Goal: Task Accomplishment & Management: Manage account settings

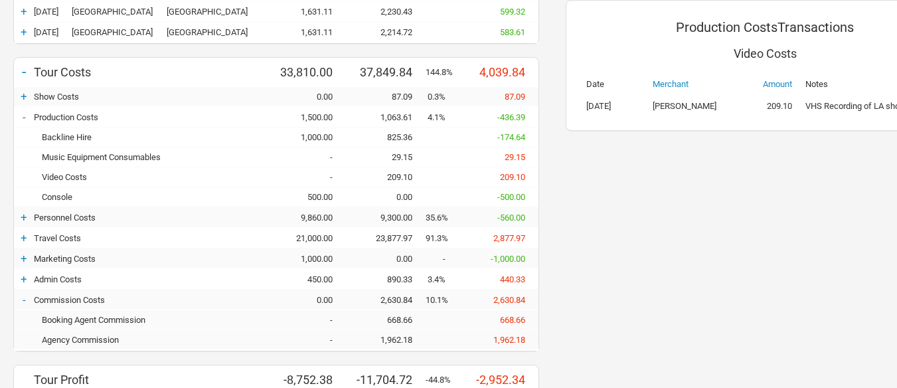
scroll to position [332, 0]
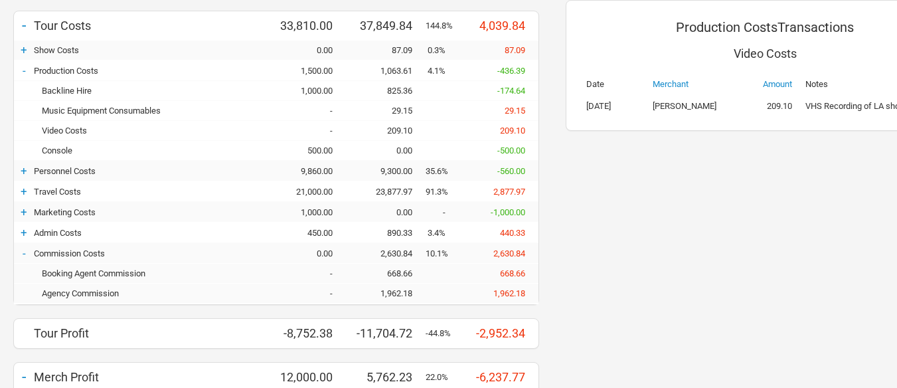
click at [29, 169] on div "+" at bounding box center [24, 170] width 20 height 13
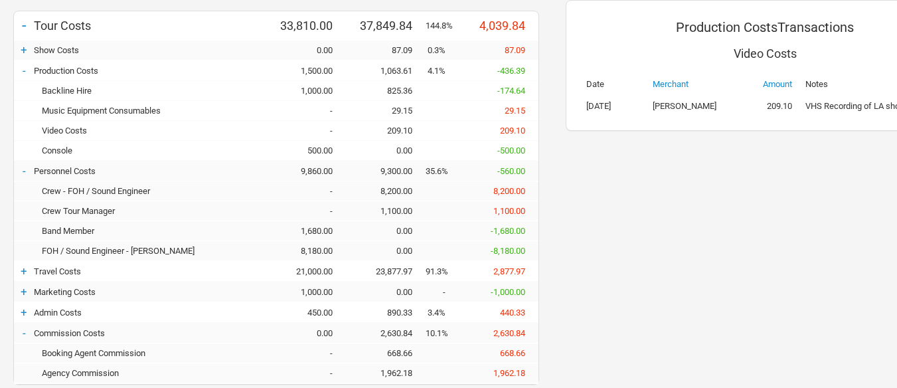
click at [29, 169] on div "-" at bounding box center [24, 170] width 20 height 13
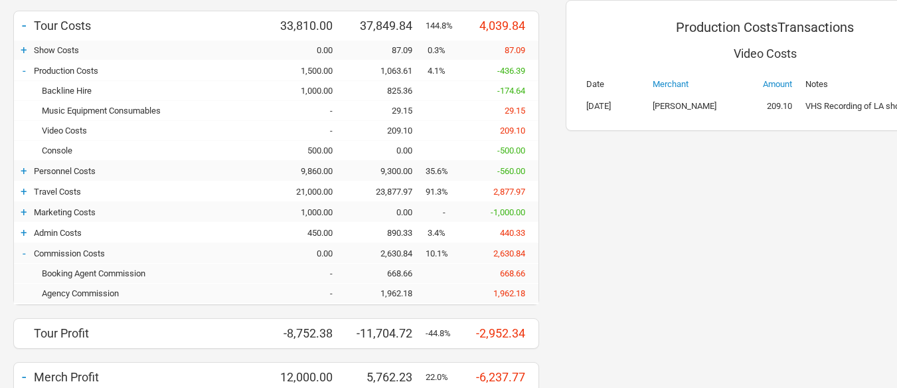
click at [27, 193] on div "+" at bounding box center [24, 191] width 20 height 13
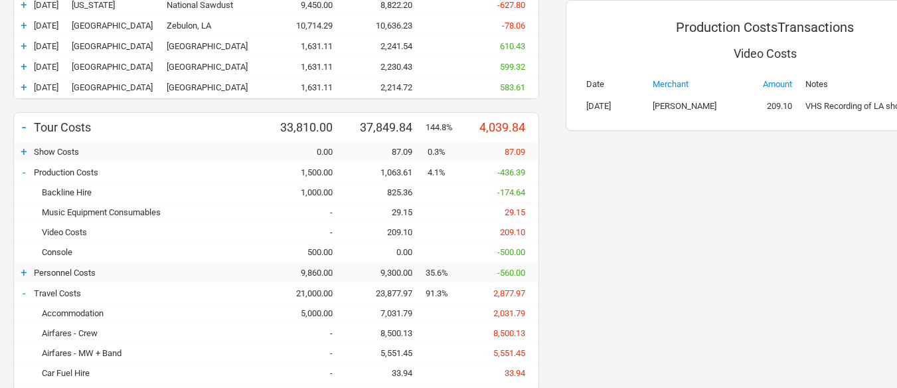
scroll to position [266, 0]
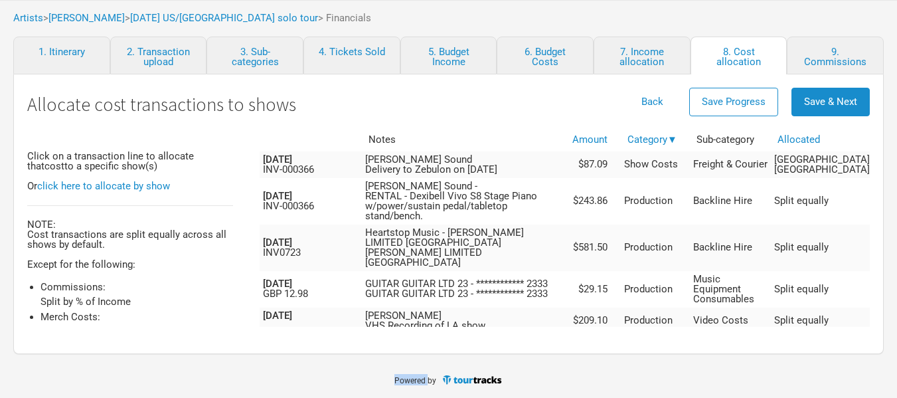
scroll to position [67, 0]
click at [814, 94] on button "Save & Next" at bounding box center [831, 101] width 78 height 29
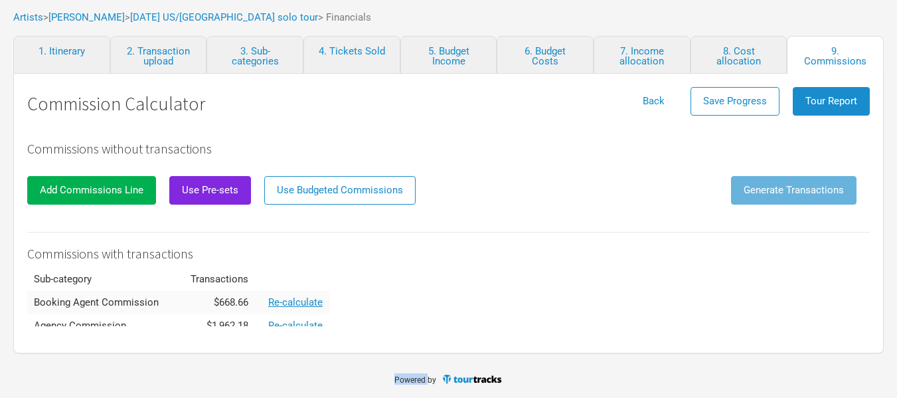
scroll to position [32, 0]
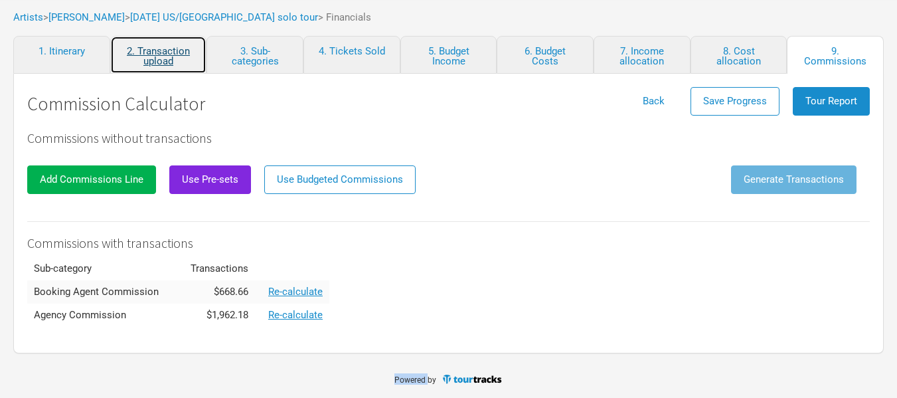
click at [169, 51] on link "2. Transaction upload" at bounding box center [158, 55] width 97 height 38
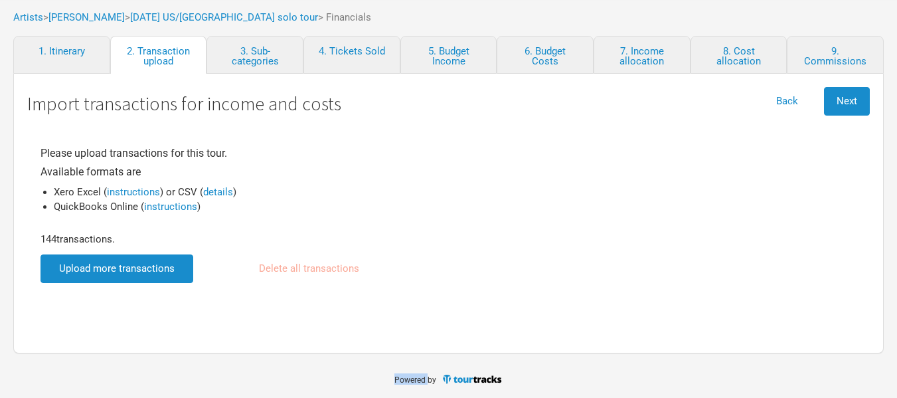
click at [153, 264] on input "file" at bounding box center [117, 268] width 153 height 29
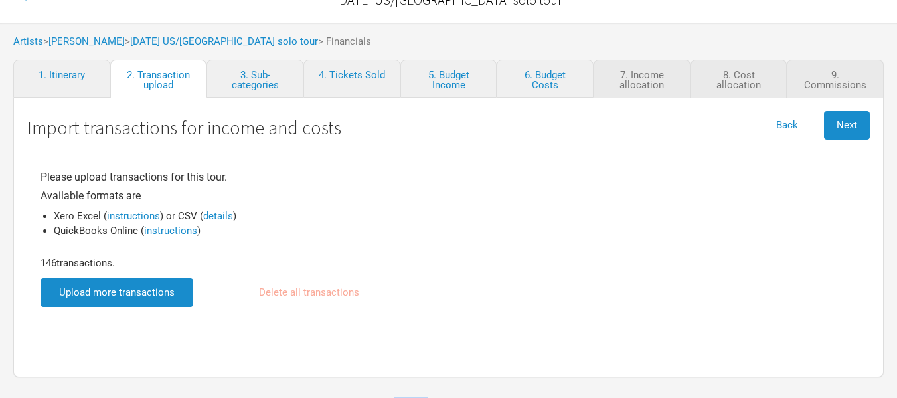
scroll to position [67, 0]
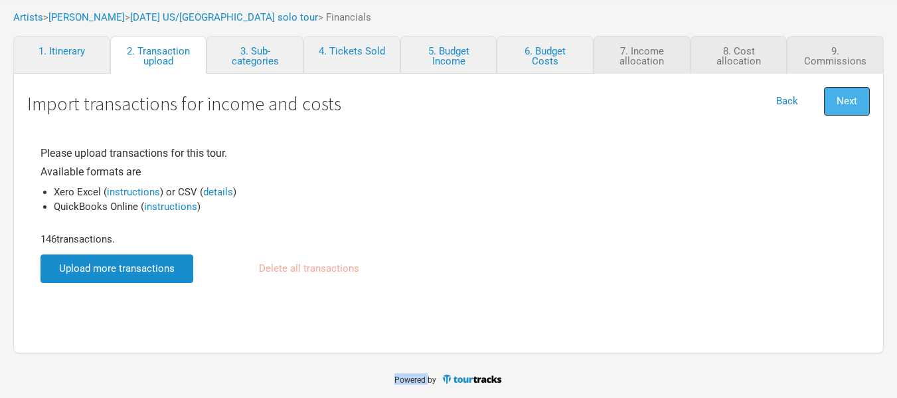
click at [848, 101] on span "Next" at bounding box center [847, 101] width 21 height 12
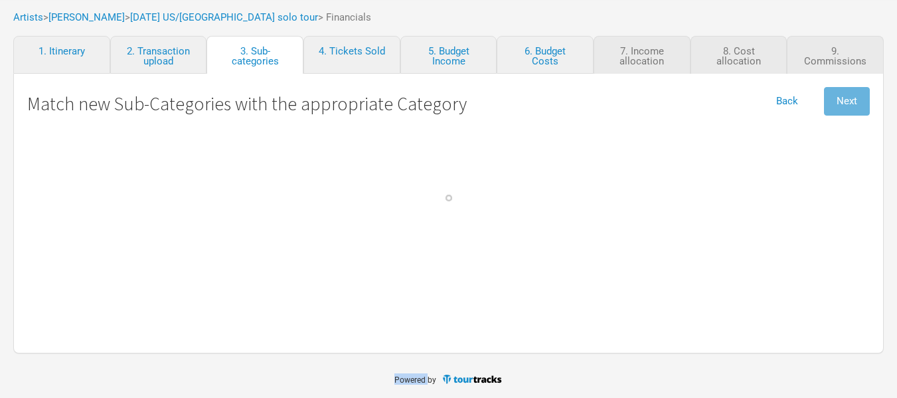
select select "Travel"
select Commission "Commissions"
select Crew "Travel"
select Band "Travel"
select Hire "Production"
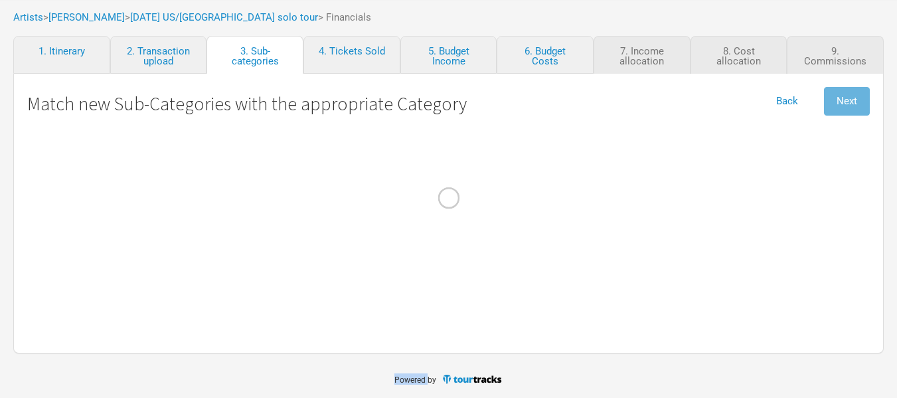
select Charges "Admin"
select Commission "Commissions"
select Hire "Travel"
select Engineer "Personnel"
select Manager "Personnel"
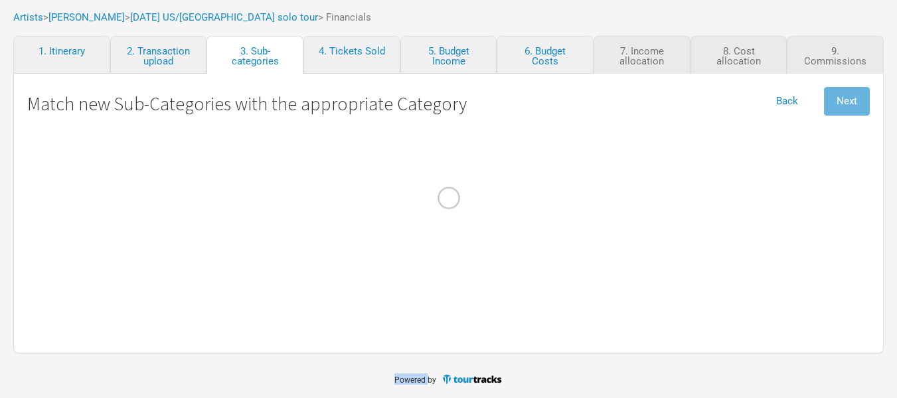
select Courier "Show Costs"
select Registrations "Admin"
select Freight "Merch Costs"
select Fees "Merch Costs"
select Expenses "Merch Costs"
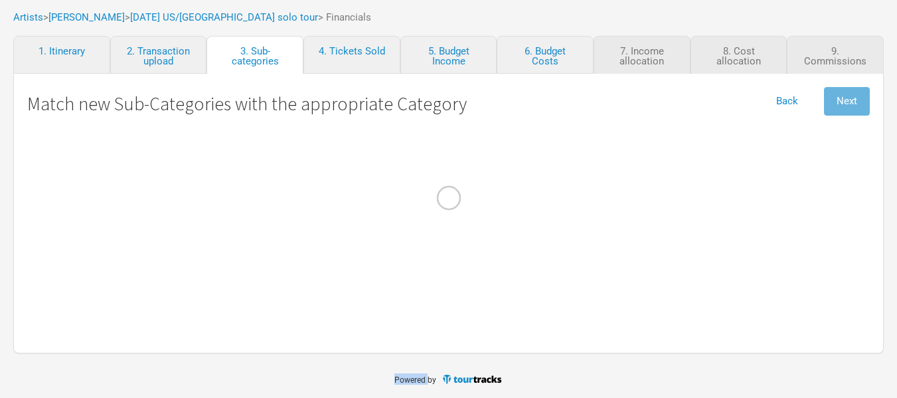
select Income "Merch Income"
select Consumables "Production"
select Income "Performance"
select Ground "Travel"
select Costs "Production"
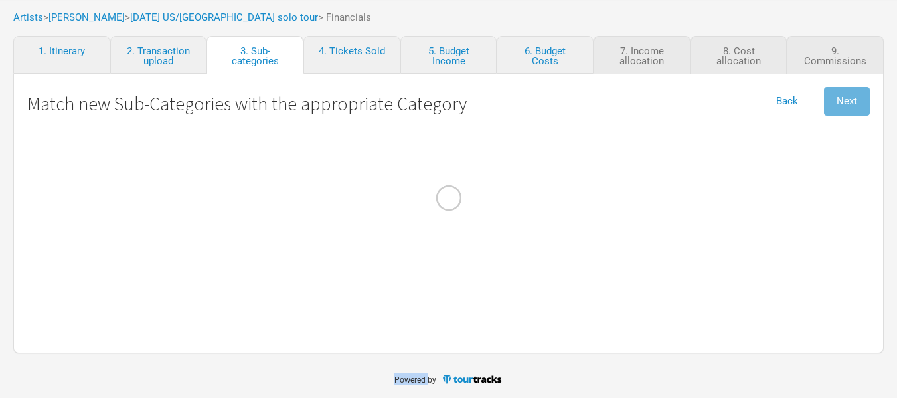
select select "Travel"
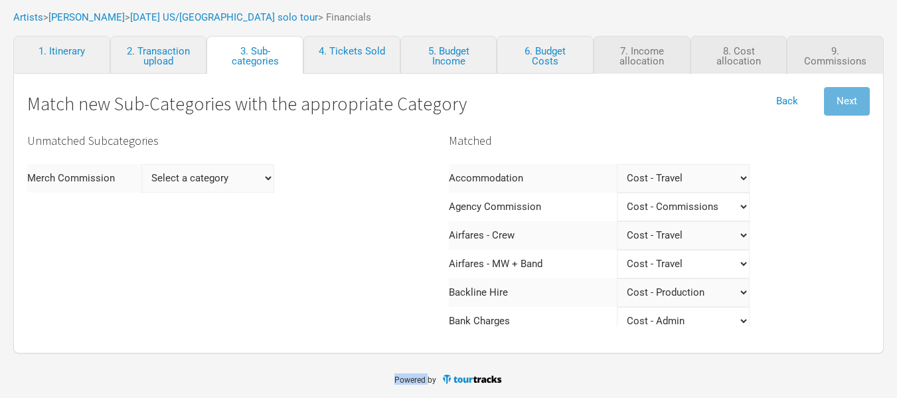
click at [246, 177] on Commission "Select a category Income - Performance Income - Other Income Cost - Show Costs …" at bounding box center [207, 178] width 133 height 29
select Commission "Commissions"
select Commission
select Commission "Commissions"
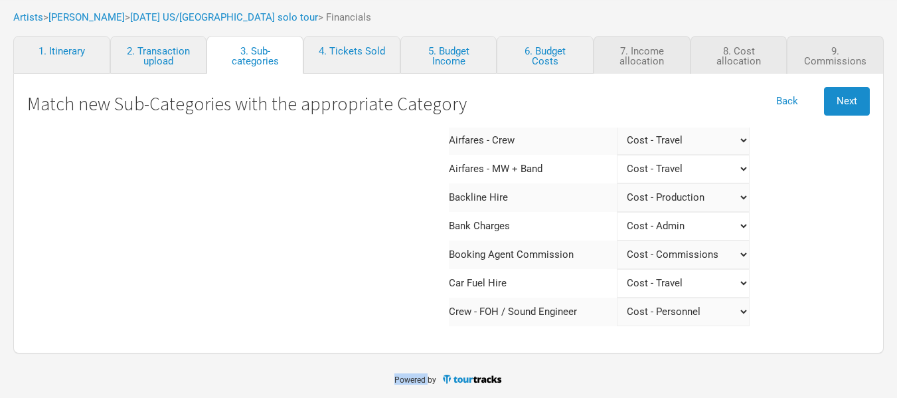
scroll to position [66, 0]
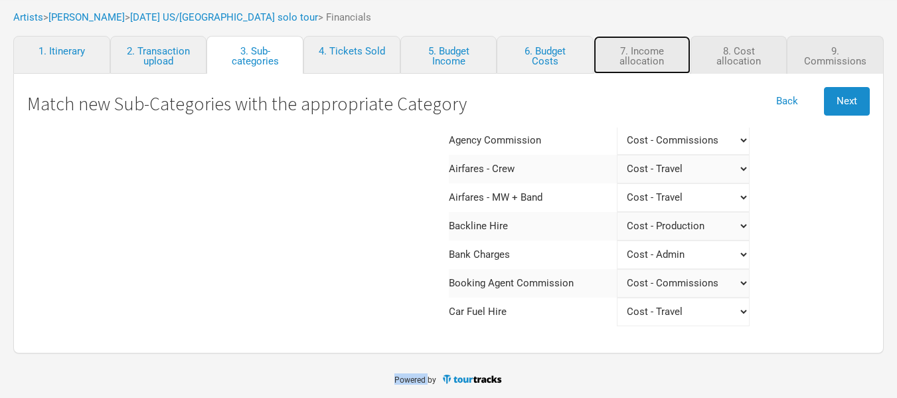
click at [652, 49] on link "7. Income allocation" at bounding box center [642, 55] width 97 height 38
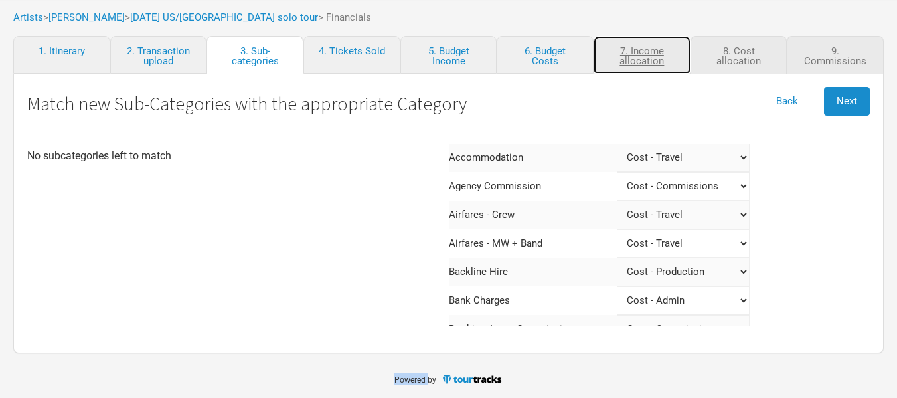
scroll to position [0, 0]
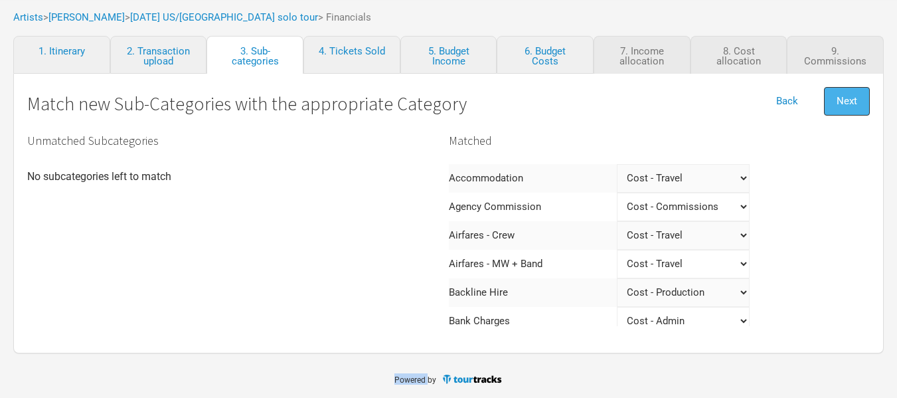
click at [844, 108] on button "Next" at bounding box center [847, 101] width 46 height 29
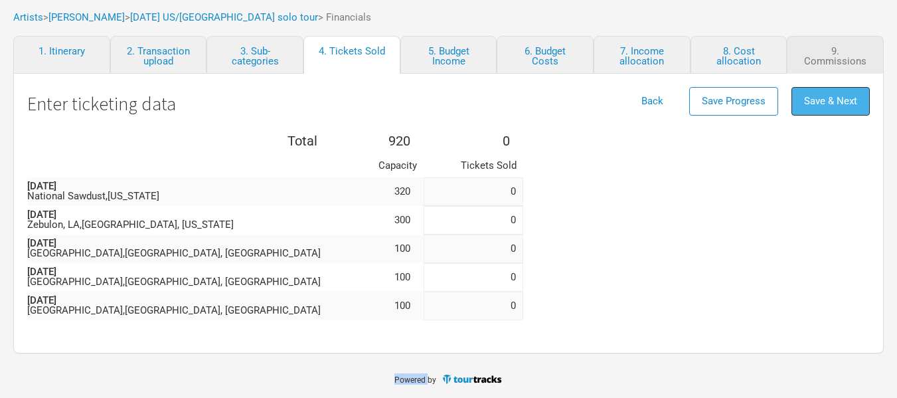
click at [858, 99] on button "Save & Next" at bounding box center [831, 101] width 78 height 29
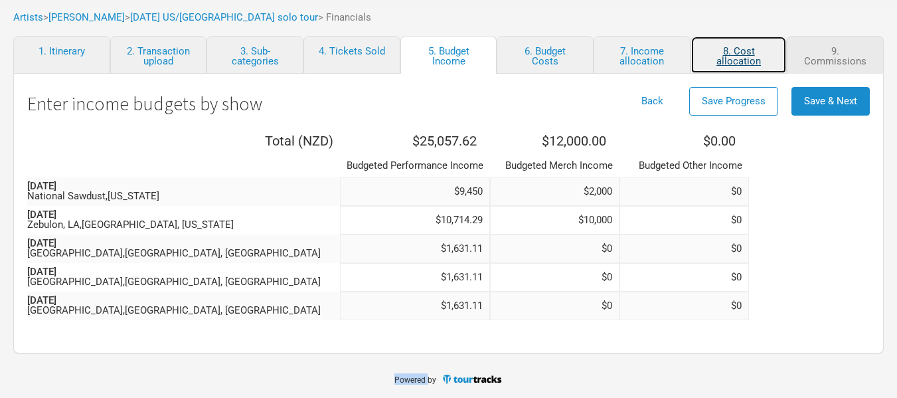
click at [756, 44] on link "8. Cost allocation" at bounding box center [739, 55] width 97 height 38
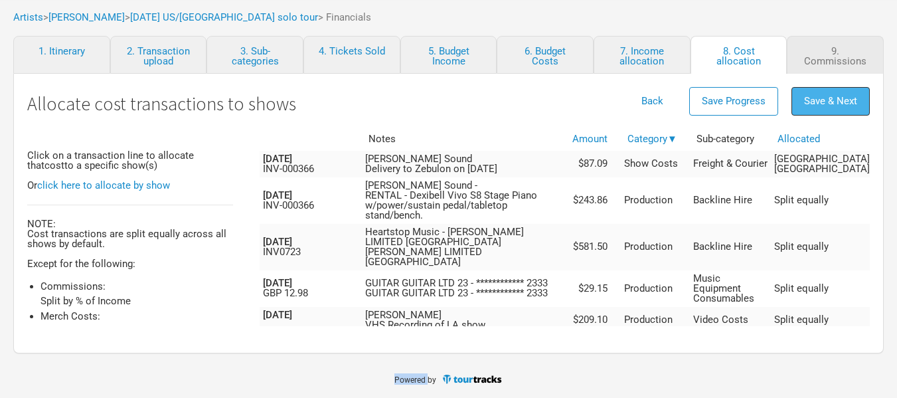
click at [836, 105] on span "Save & Next" at bounding box center [830, 101] width 53 height 12
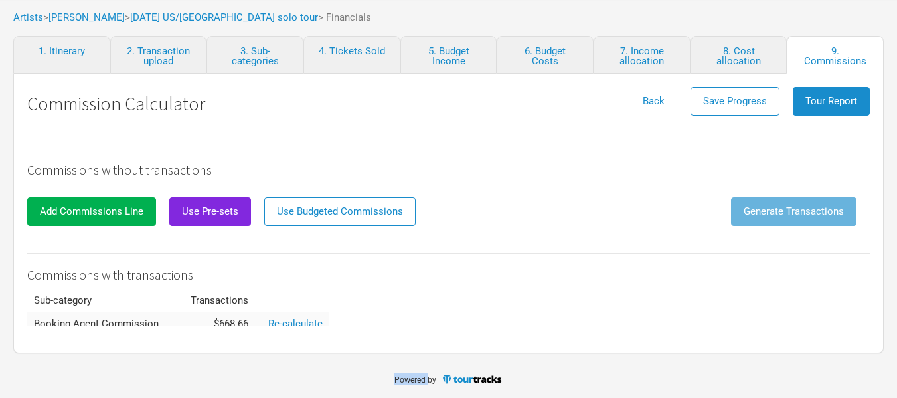
scroll to position [55, 0]
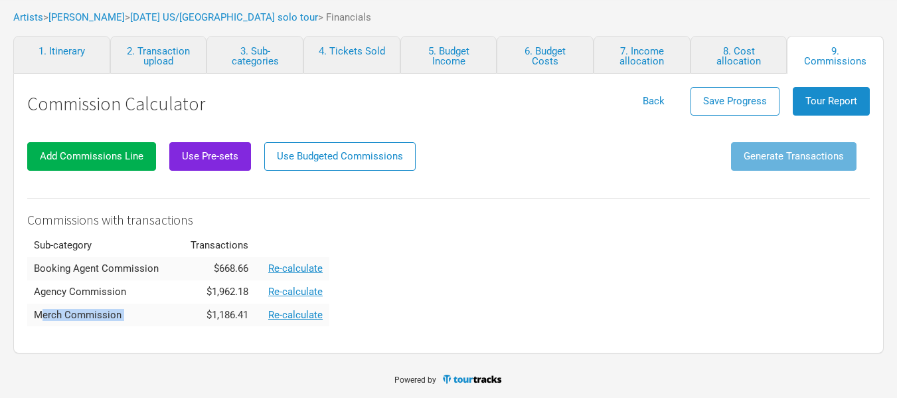
drag, startPoint x: 40, startPoint y: 312, endPoint x: 176, endPoint y: 322, distance: 136.5
click at [173, 322] on tr "Merch Commission $1,186.41 Re-calculate" at bounding box center [178, 315] width 302 height 23
click at [480, 315] on div "Commissions without transactions Add Commissions Line Use Pre-sets Use Budgeted…" at bounding box center [448, 206] width 843 height 240
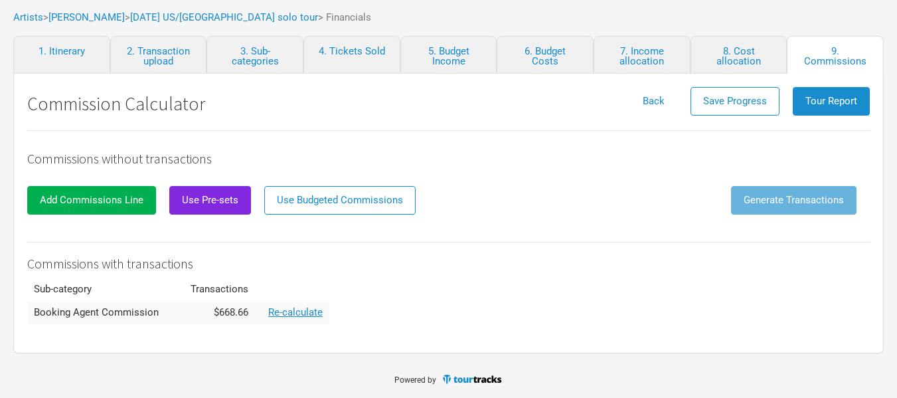
scroll to position [0, 0]
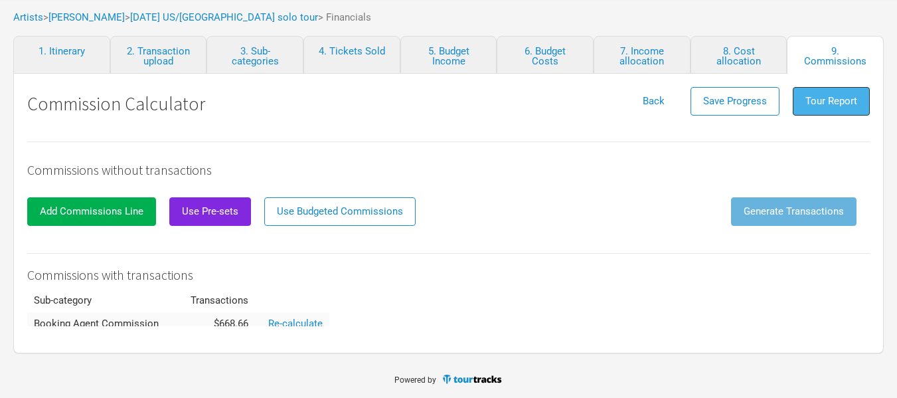
click at [846, 110] on button "Tour Report" at bounding box center [831, 101] width 77 height 29
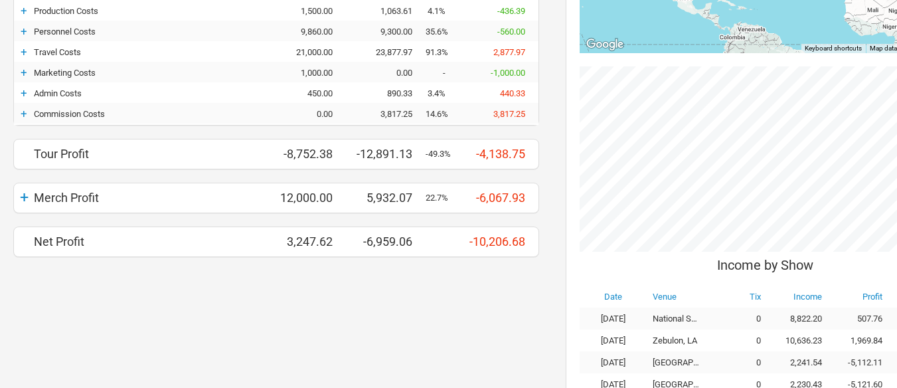
scroll to position [399, 0]
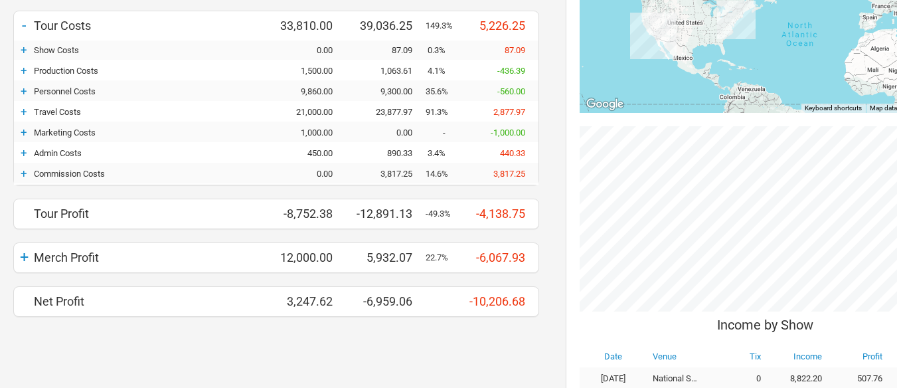
click at [104, 248] on div "+ Merch Profit 12,000.00 5,932.07 22.7% -6,067.93" at bounding box center [276, 258] width 525 height 20
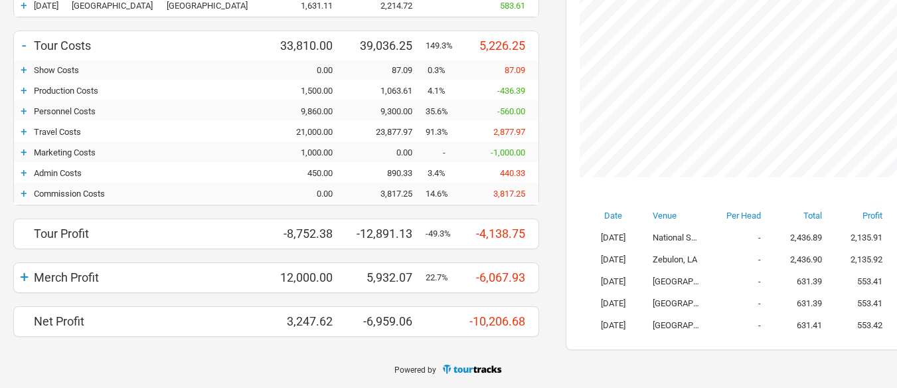
scroll to position [406, 425]
click at [27, 280] on div "+" at bounding box center [24, 277] width 20 height 19
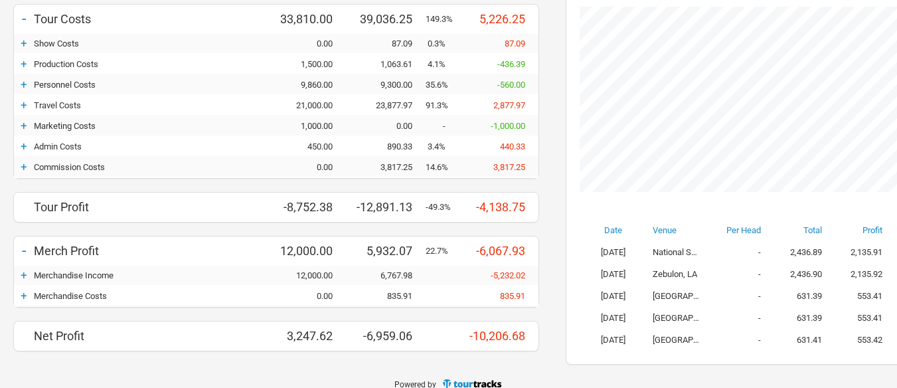
scroll to position [353, 0]
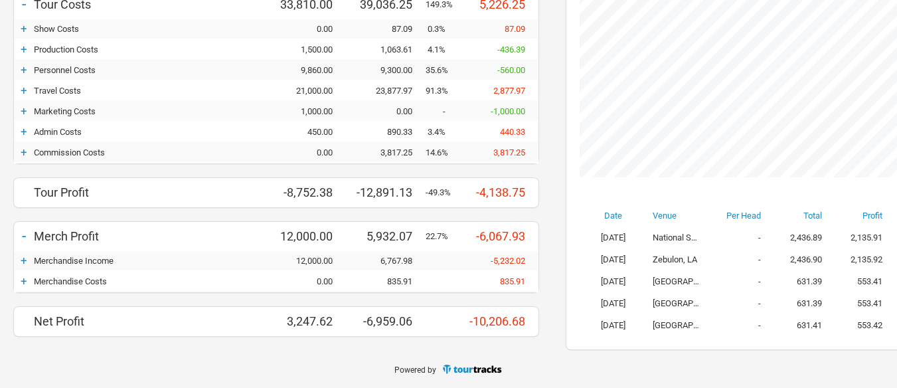
click at [28, 282] on div "+" at bounding box center [24, 280] width 20 height 13
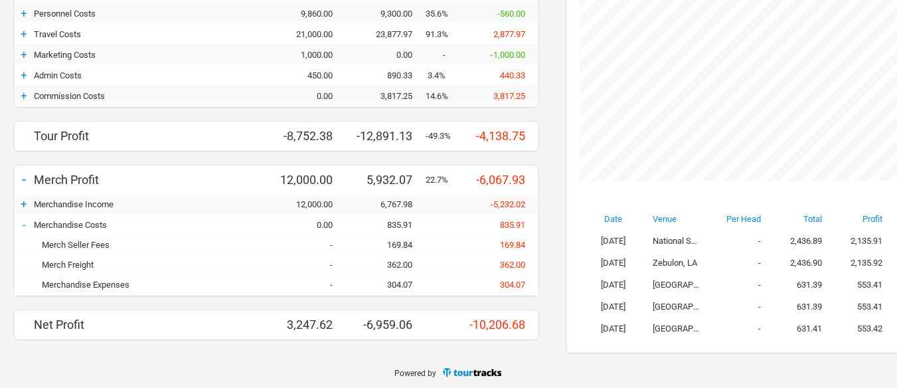
scroll to position [413, 0]
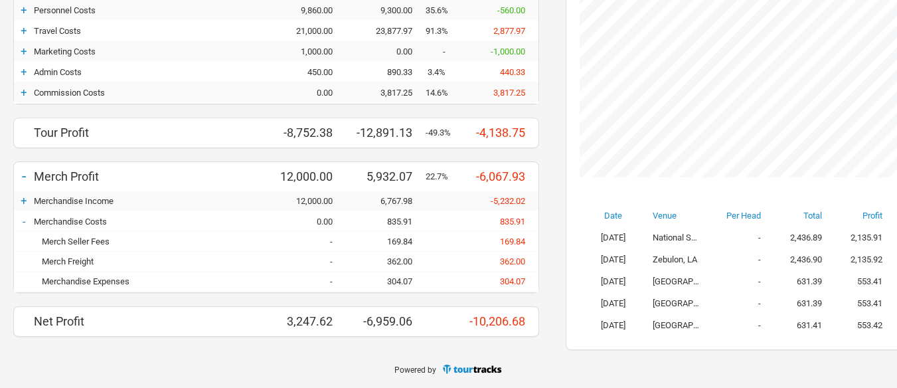
click at [403, 243] on div "169.84" at bounding box center [386, 241] width 80 height 10
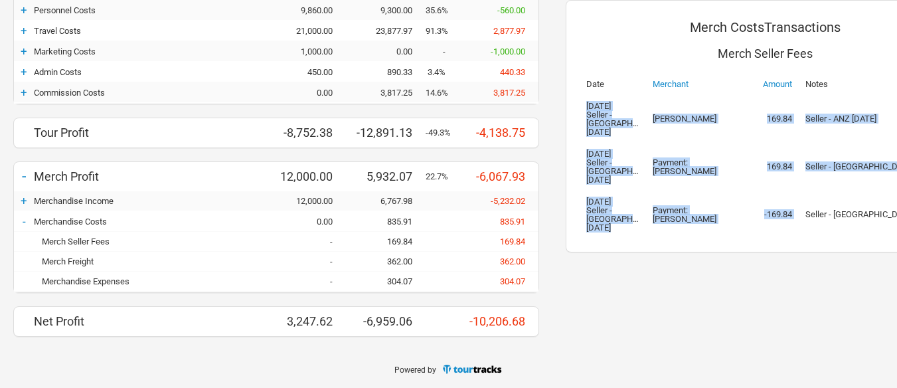
drag, startPoint x: 800, startPoint y: 195, endPoint x: 583, endPoint y: 107, distance: 233.6
click at [583, 107] on tbody "13 May 2025 Seller - USA 25/04/2025 Esme lee 169.84 Seller - ANZ 25/04/2025 19 …" at bounding box center [765, 166] width 371 height 143
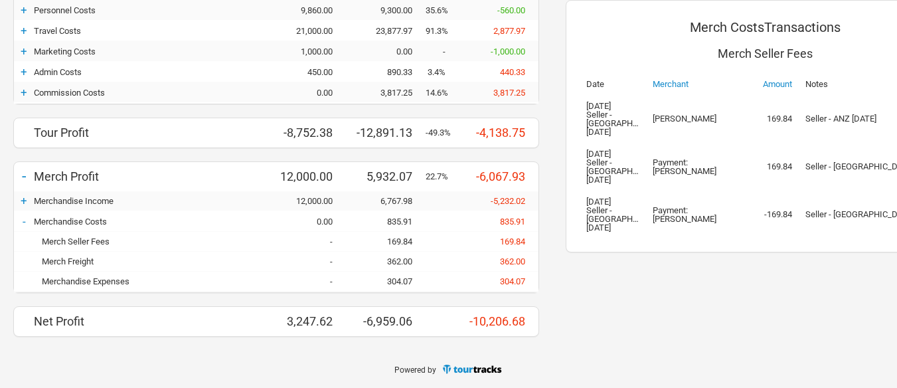
click at [707, 289] on div "Merch Costs Transactions Merch Seller Fees Date Merchant Amount Notes 13 May 20…" at bounding box center [765, 51] width 425 height 599
click at [56, 201] on div "Merchandise Income" at bounding box center [150, 201] width 233 height 10
click at [24, 201] on div "+" at bounding box center [24, 200] width 20 height 13
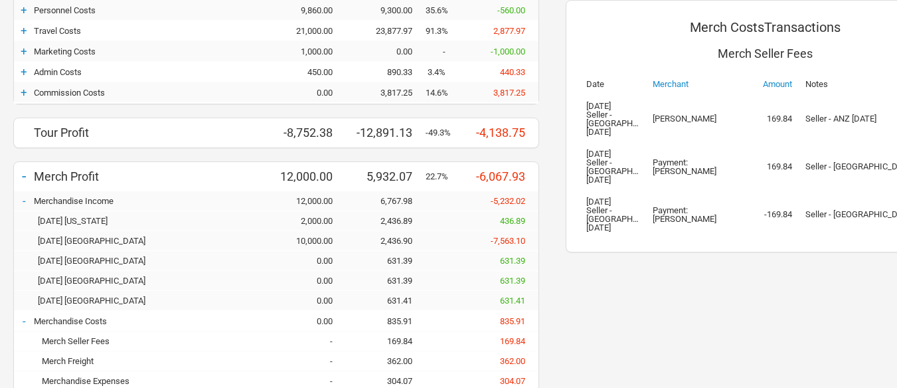
click at [27, 199] on div "-" at bounding box center [24, 200] width 20 height 13
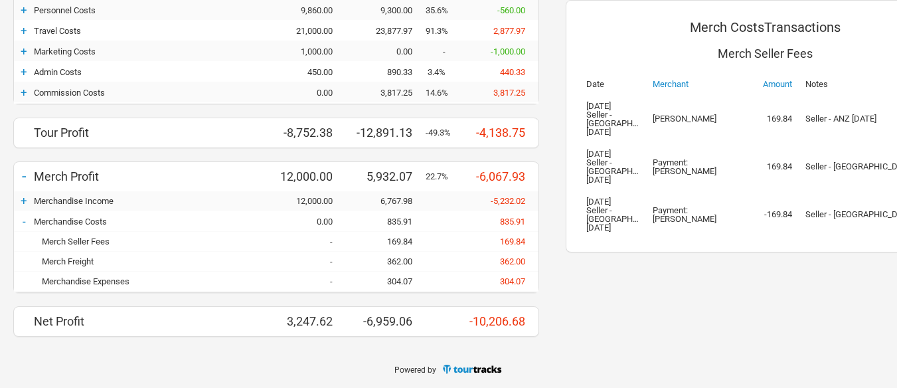
click at [19, 217] on div "-" at bounding box center [24, 221] width 20 height 13
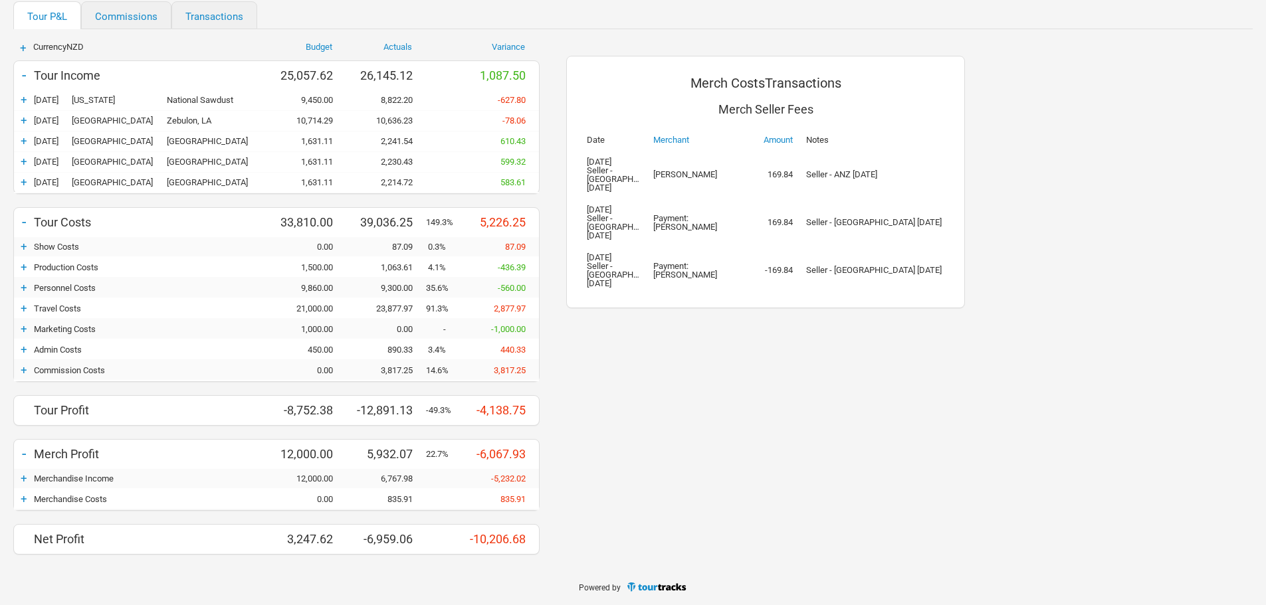
scroll to position [136, 0]
click at [100, 397] on div "Merchandise Costs" at bounding box center [150, 499] width 233 height 10
click at [27, 397] on div "+" at bounding box center [24, 498] width 20 height 13
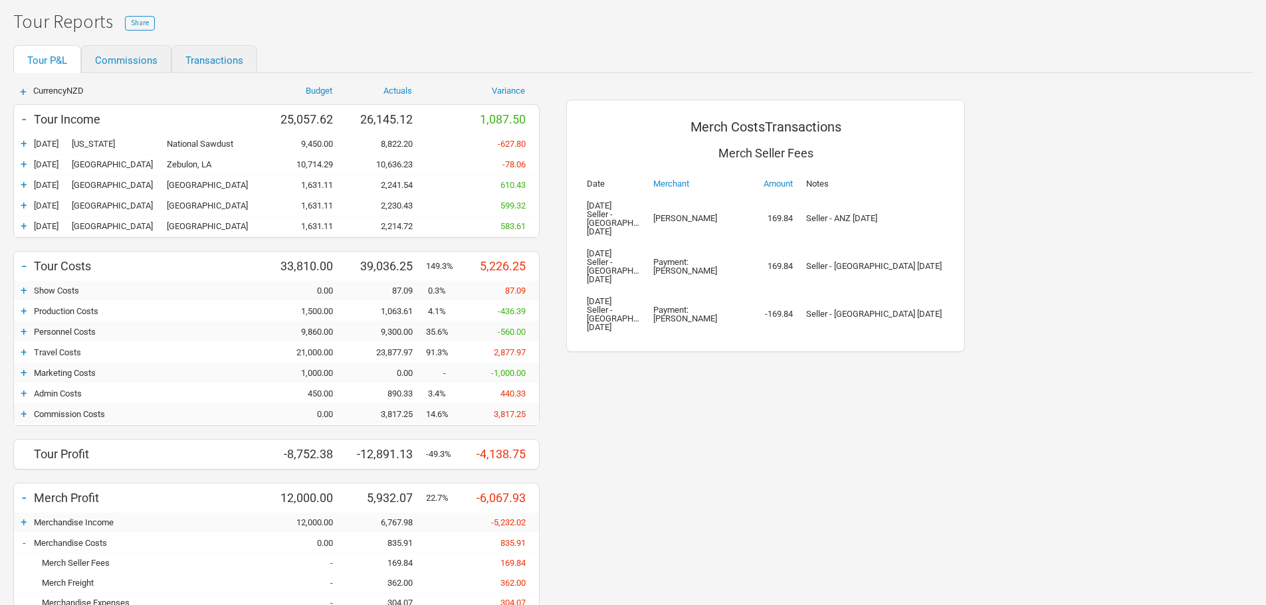
scroll to position [0, 0]
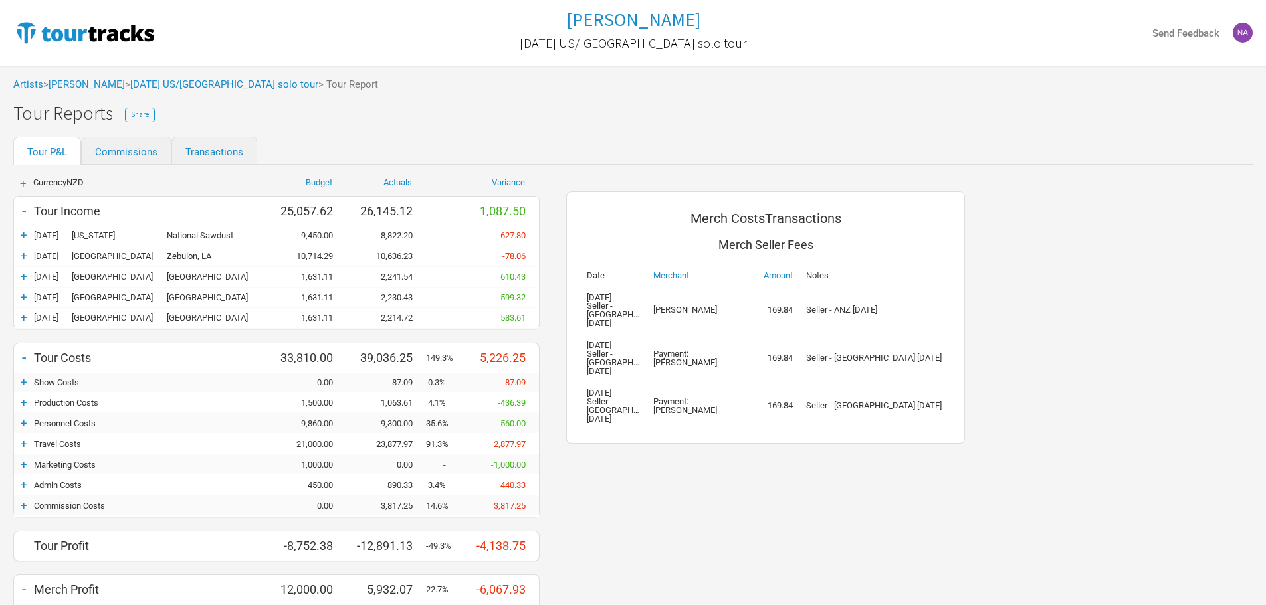
click at [70, 76] on div "Artists > Marlon Williams > April 2025 US/UK solo tour > Tour Report" at bounding box center [633, 84] width 1266 height 37
click at [201, 78] on link "[DATE] US/[GEOGRAPHIC_DATA] solo tour" at bounding box center [224, 84] width 188 height 12
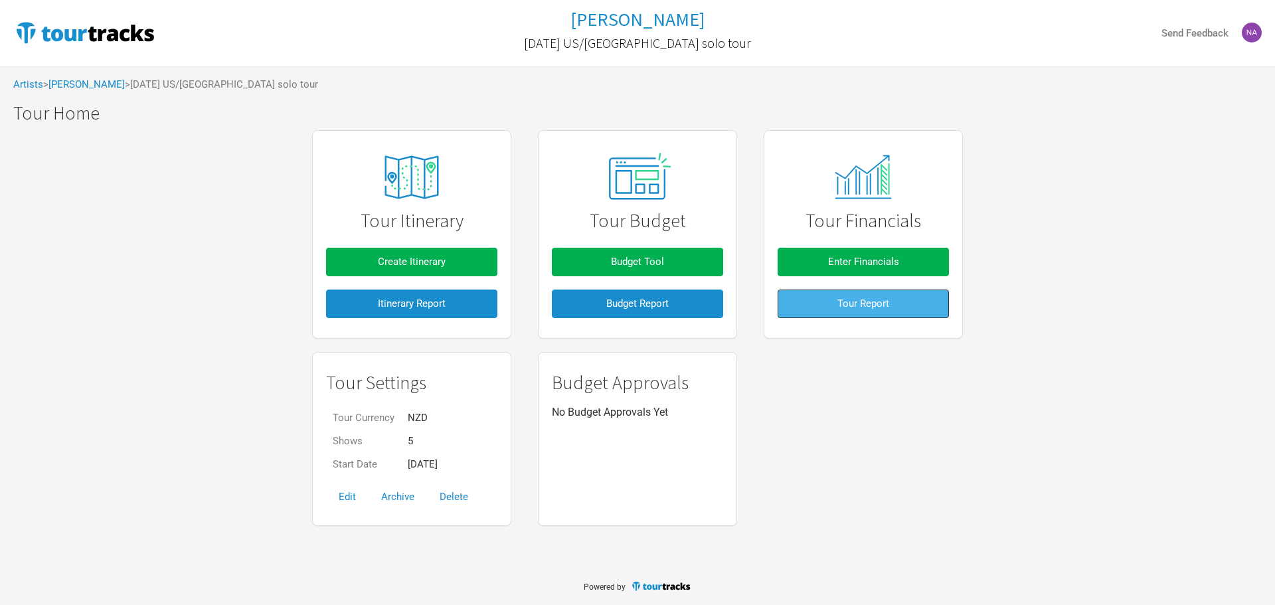
click at [897, 298] on button "Tour Report" at bounding box center [863, 304] width 171 height 29
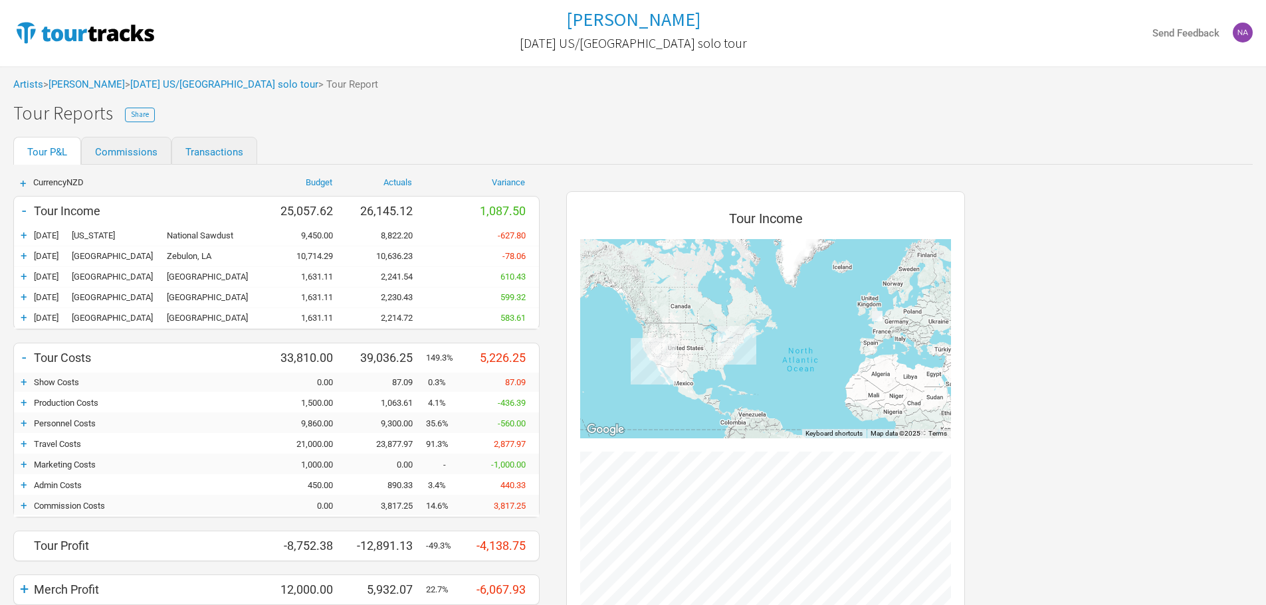
click at [456, 80] on div "Artists > Marlon Williams > April 2025 US/UK solo tour > Tour Report" at bounding box center [633, 84] width 1266 height 37
click at [123, 157] on link "Commissions" at bounding box center [126, 151] width 90 height 28
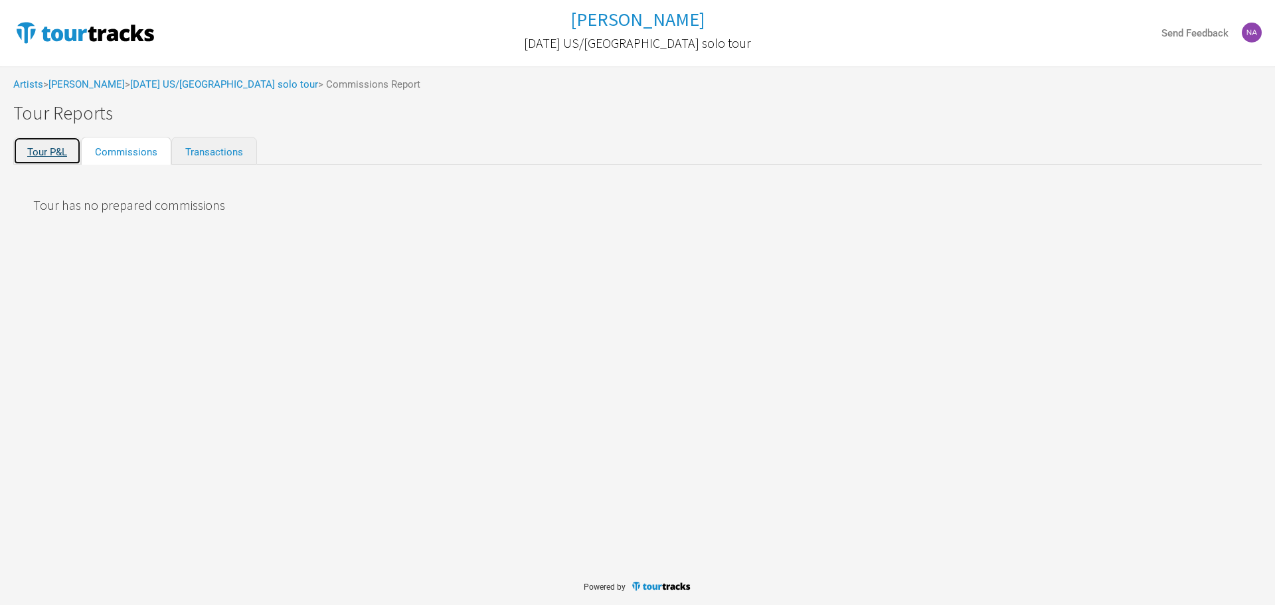
click at [58, 147] on link "Tour P&L" at bounding box center [47, 151] width 68 height 28
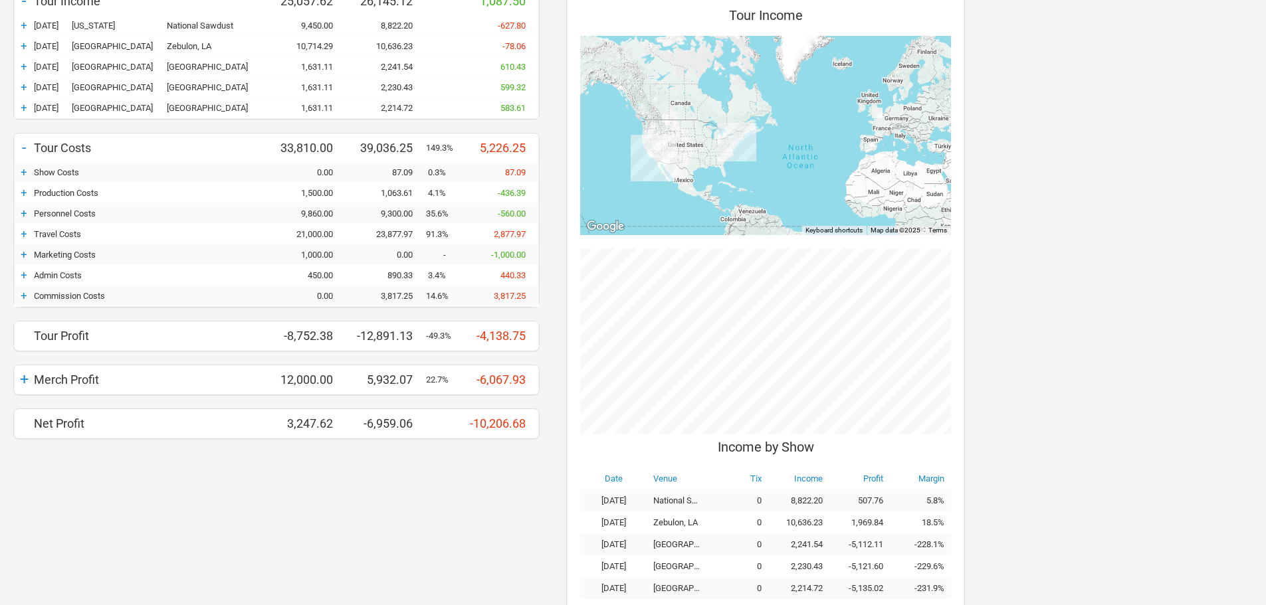
scroll to position [189, 0]
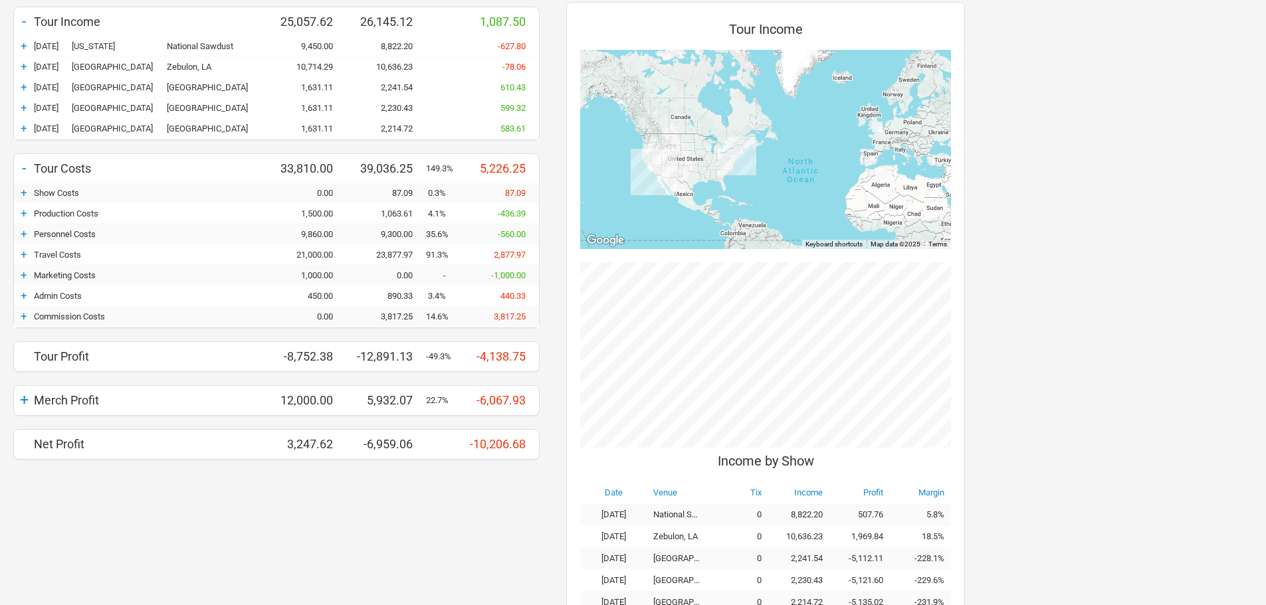
click at [23, 397] on div "+" at bounding box center [24, 400] width 20 height 19
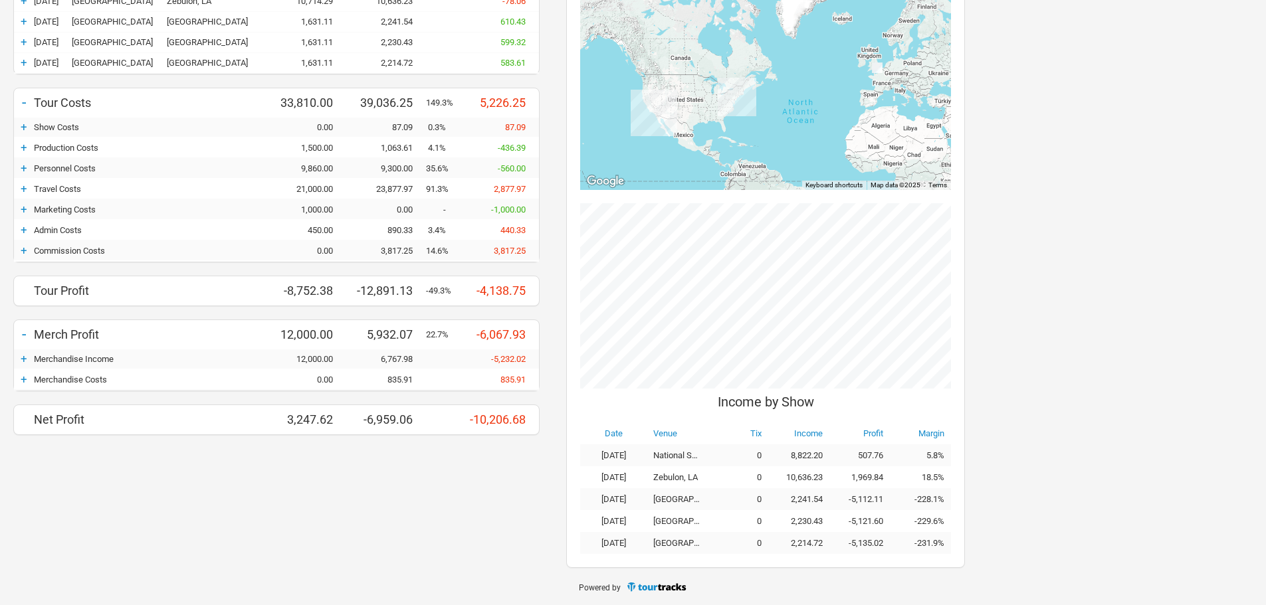
scroll to position [256, 0]
drag, startPoint x: 359, startPoint y: 417, endPoint x: 545, endPoint y: 419, distance: 185.4
click at [545, 397] on div "+ Currency NZD Budget Actuals Variance - Tour Income 25,057.62 26,145.12 1,087.…" at bounding box center [276, 178] width 553 height 512
click at [424, 397] on div "+ Currency NZD Budget Actuals Variance - Tour Income 25,057.62 26,145.12 1,087.…" at bounding box center [276, 238] width 553 height 658
click at [24, 249] on div "+" at bounding box center [24, 249] width 20 height 13
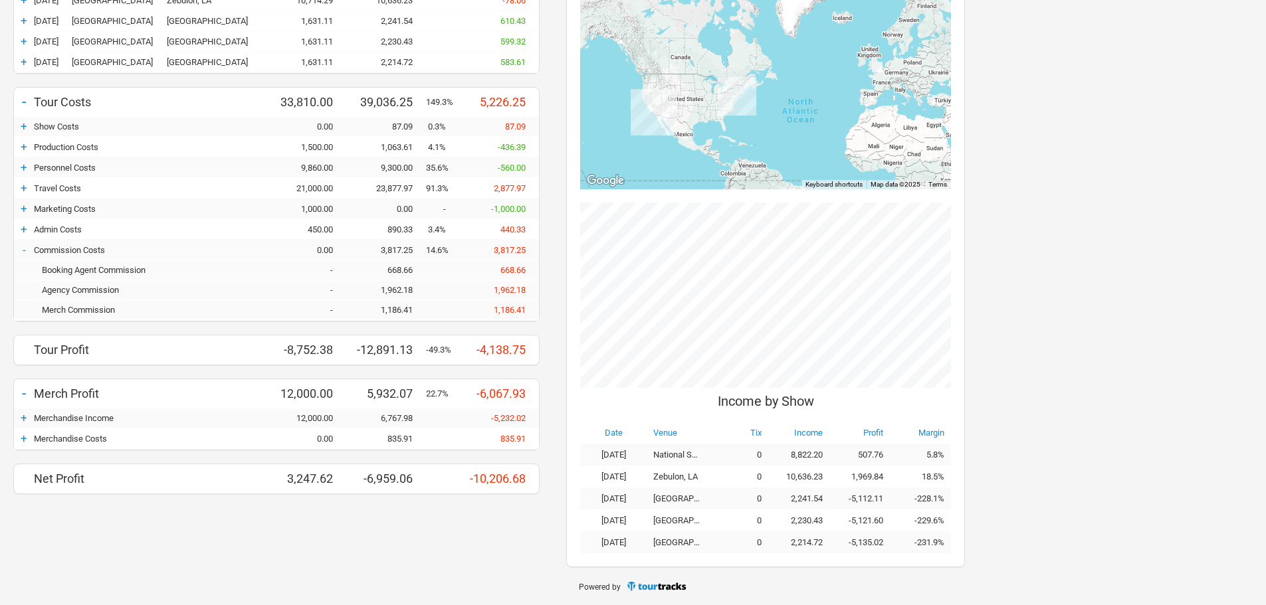
click at [24, 249] on div "-" at bounding box center [24, 249] width 20 height 13
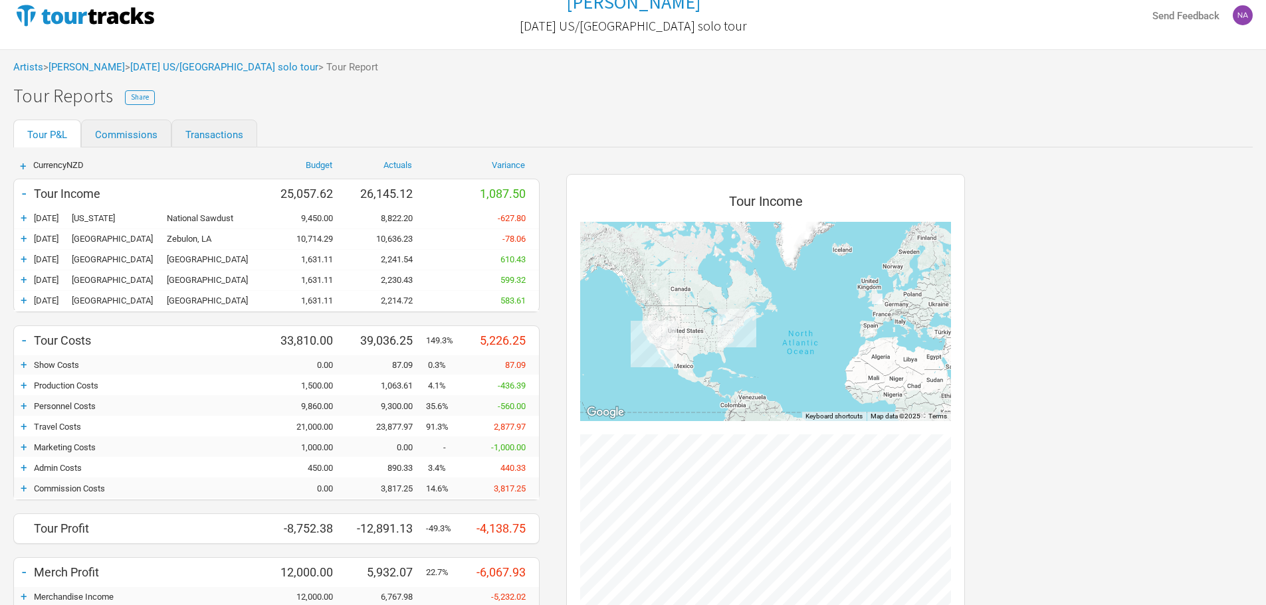
scroll to position [0, 0]
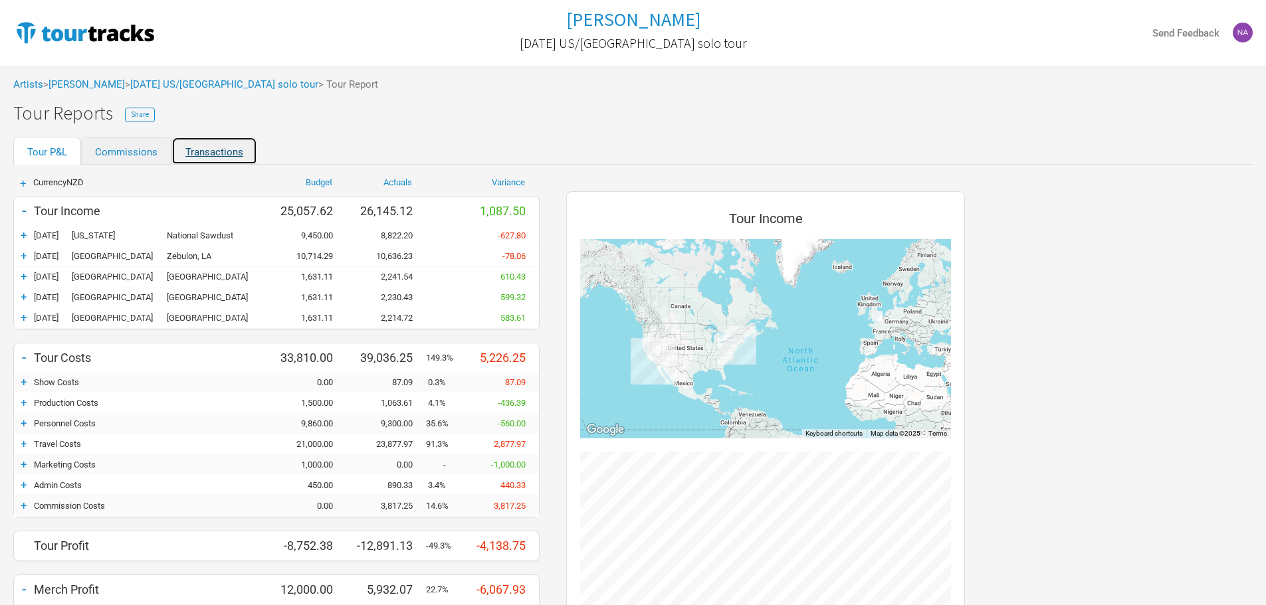
click at [210, 152] on link "Transactions" at bounding box center [214, 151] width 86 height 28
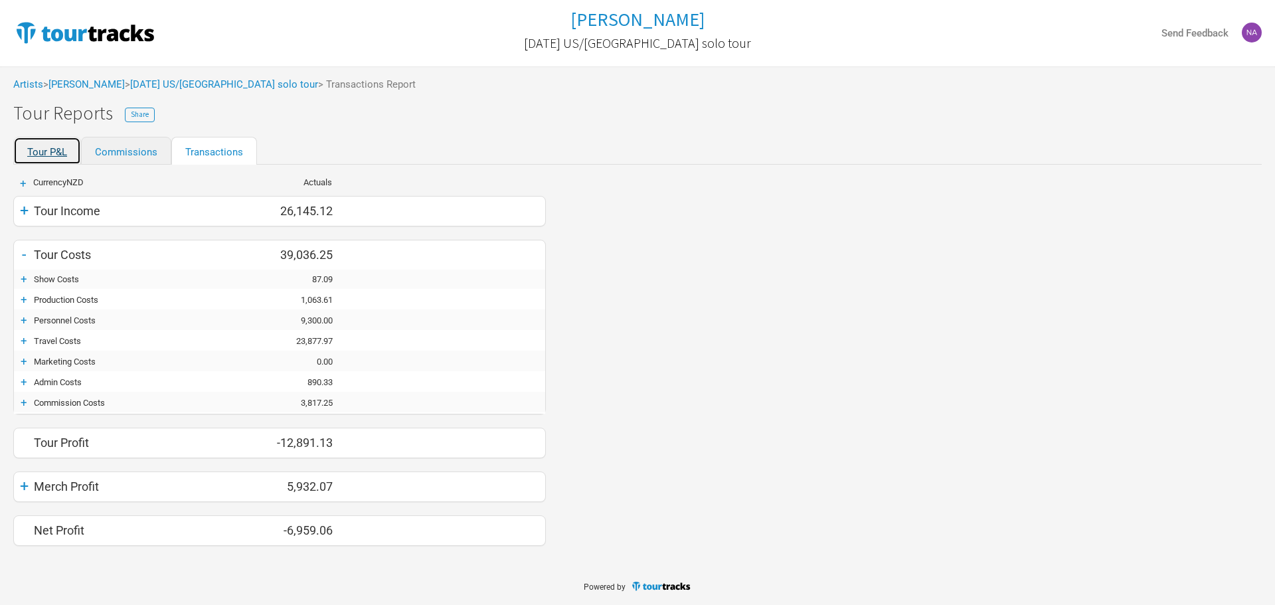
click at [37, 151] on link "Tour P&L" at bounding box center [47, 151] width 68 height 28
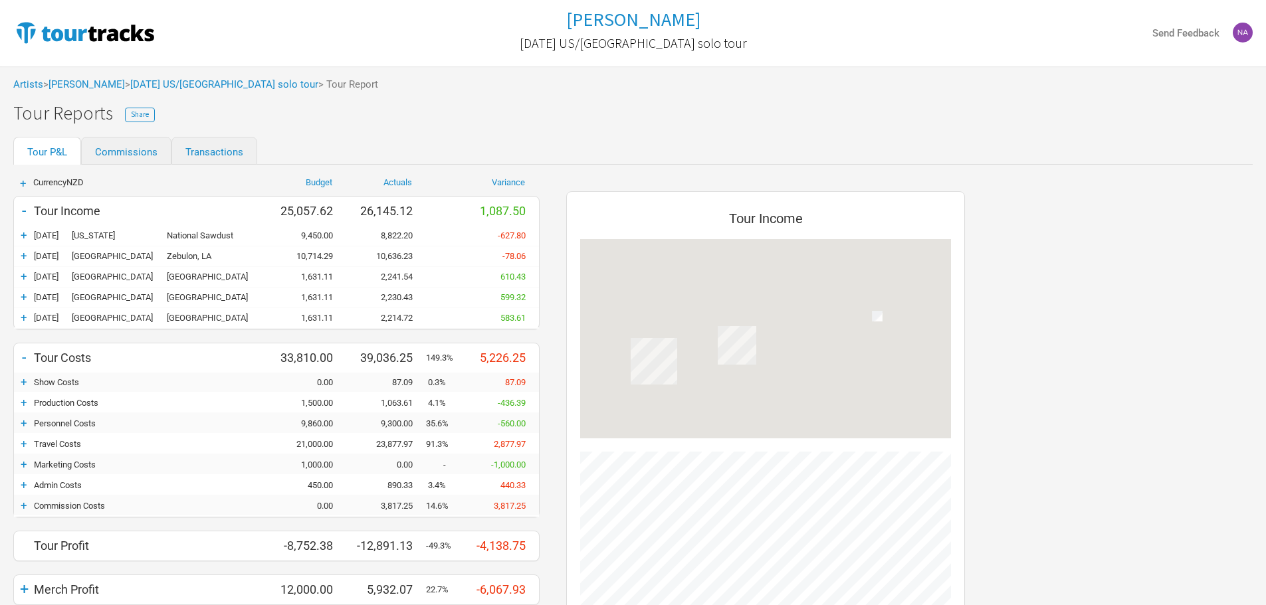
scroll to position [625, 425]
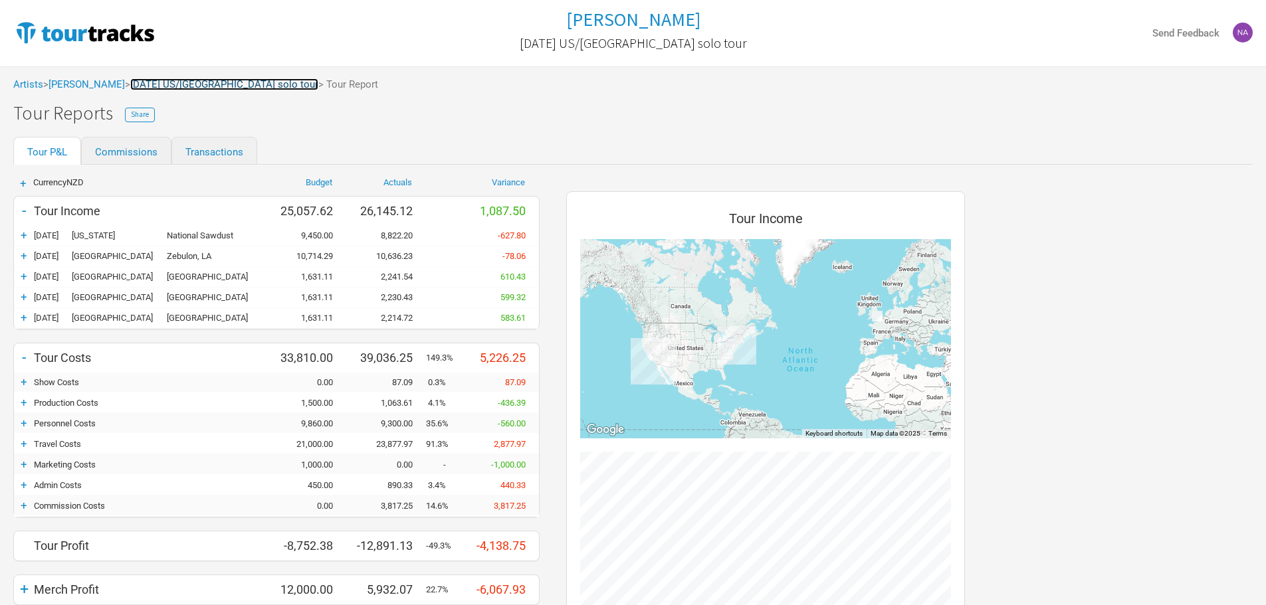
click at [169, 85] on link "[DATE] US/[GEOGRAPHIC_DATA] solo tour" at bounding box center [224, 84] width 188 height 12
click at [169, 85] on span "> April 2025 US/UK solo tour" at bounding box center [221, 85] width 193 height 10
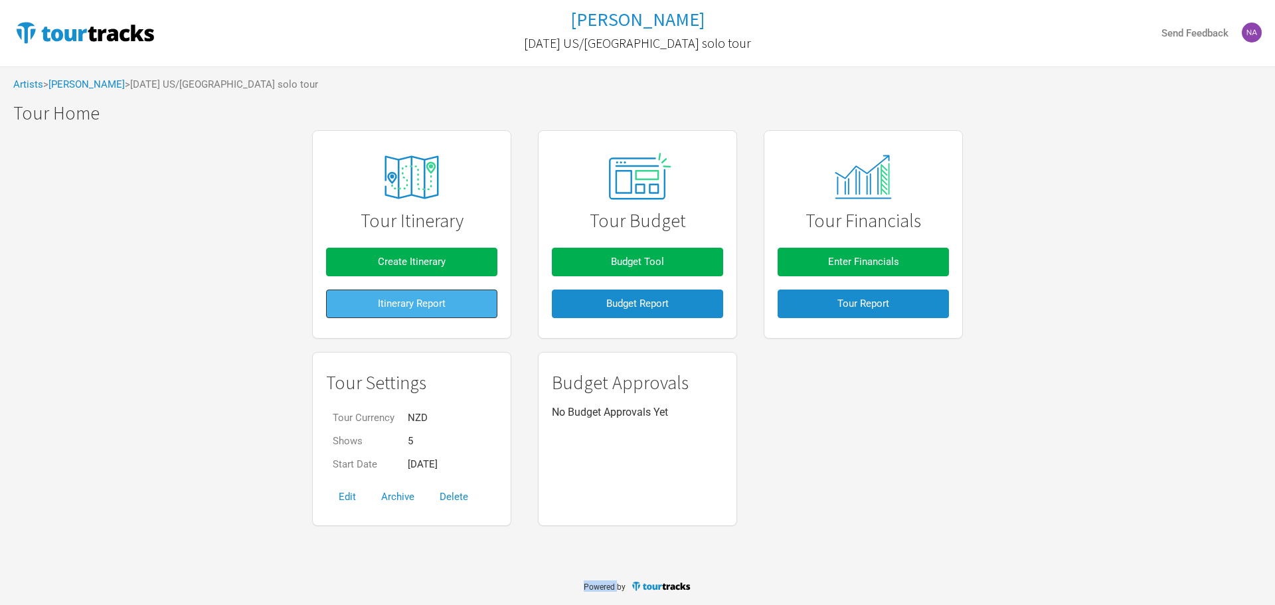
click at [431, 305] on span "Itinerary Report" at bounding box center [412, 304] width 68 height 12
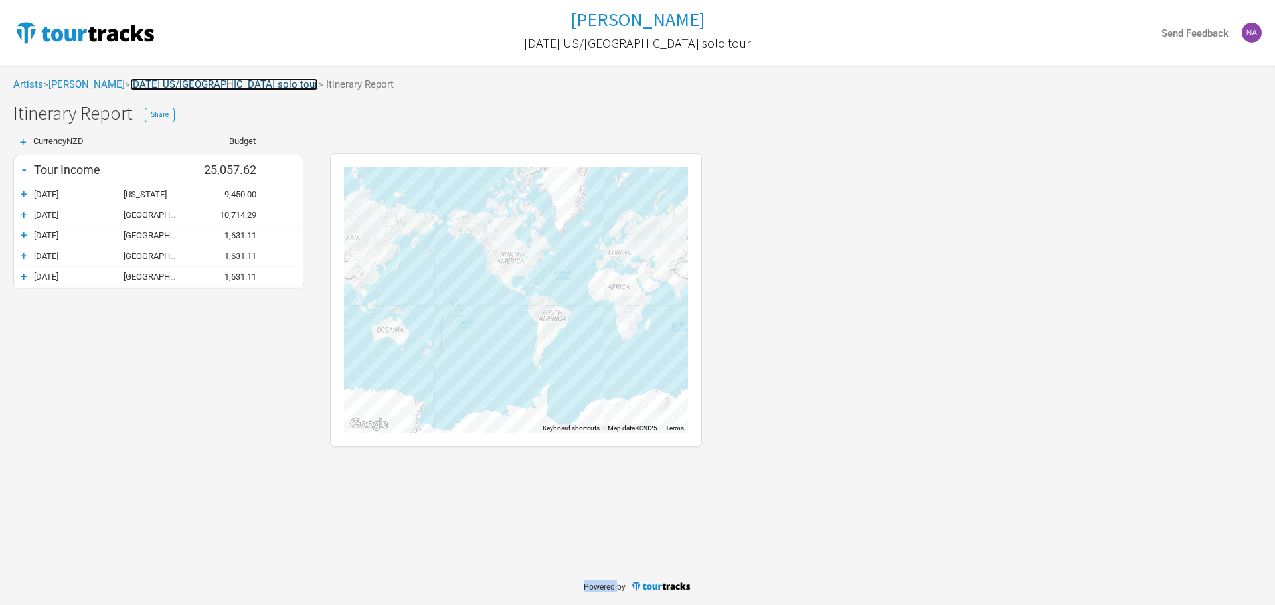
click at [172, 84] on link "[DATE] US/[GEOGRAPHIC_DATA] solo tour" at bounding box center [224, 84] width 188 height 12
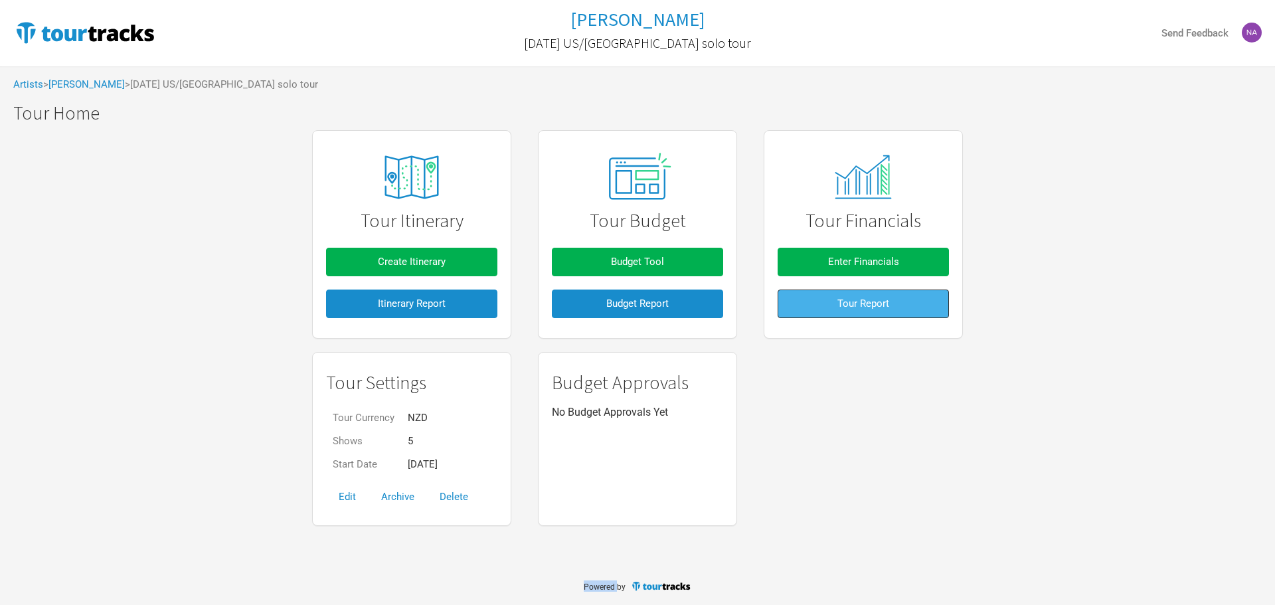
click at [868, 315] on button "Tour Report" at bounding box center [863, 304] width 171 height 29
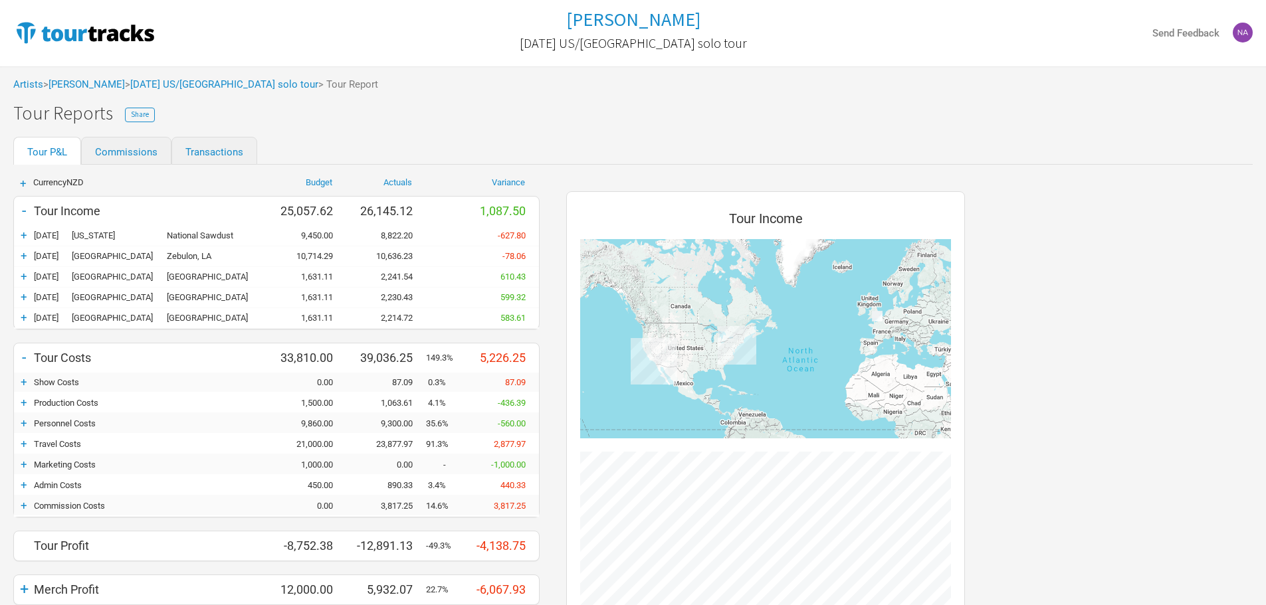
scroll to position [625, 425]
click at [134, 117] on span "Share" at bounding box center [140, 114] width 18 height 9
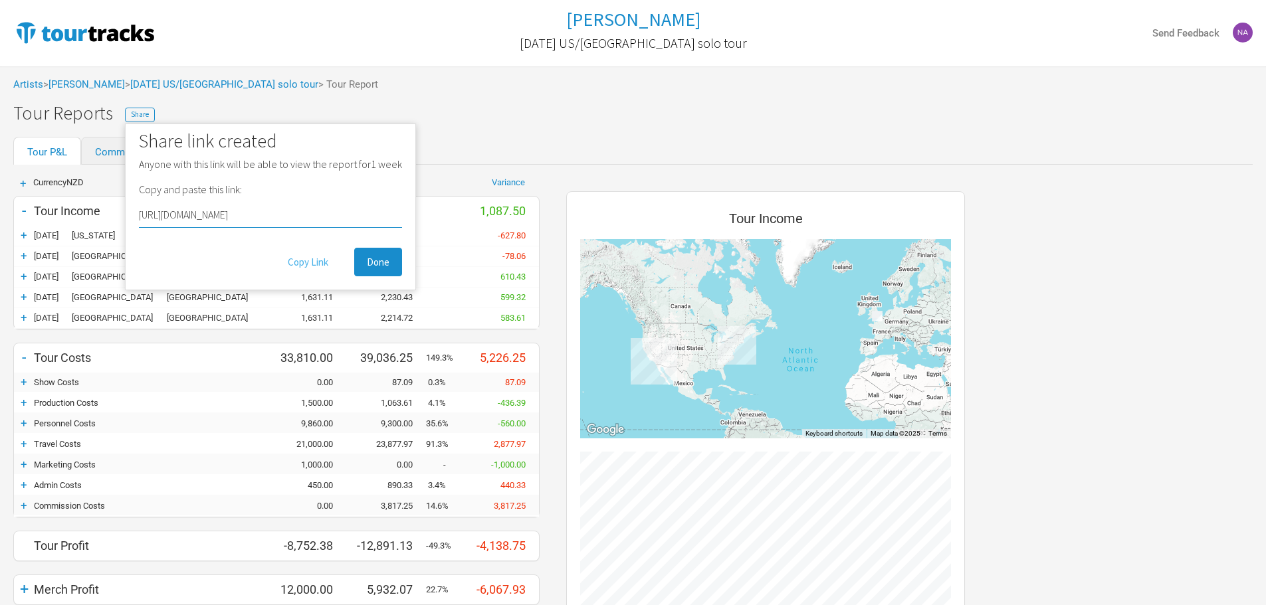
click at [312, 257] on button "Copy Link" at bounding box center [308, 262] width 66 height 29
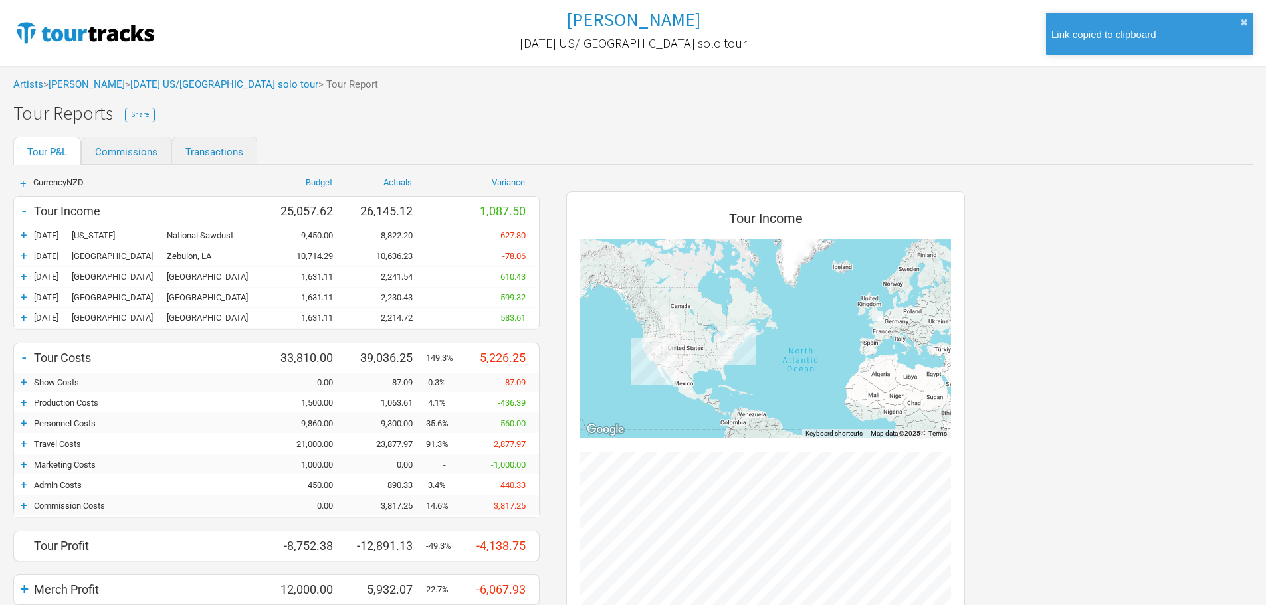
click at [897, 282] on div "+ Currency NZD Budget Actuals Variance - Tour Income 25,057.62 26,145.12 1,087.…" at bounding box center [633, 494] width 1266 height 658
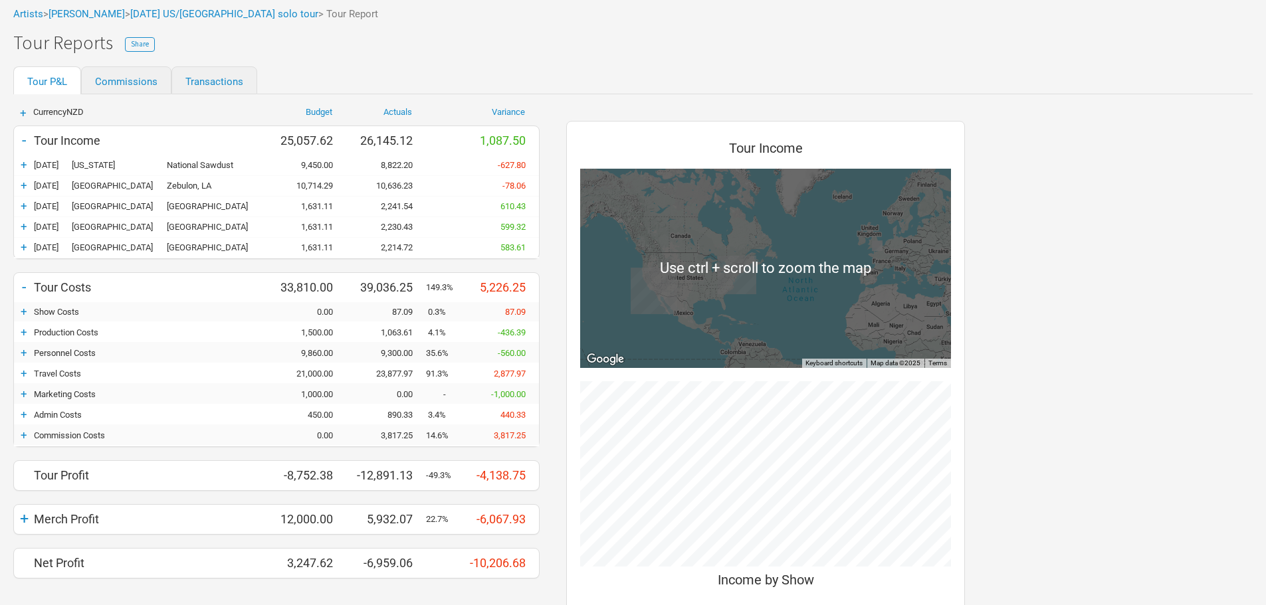
scroll to position [0, 0]
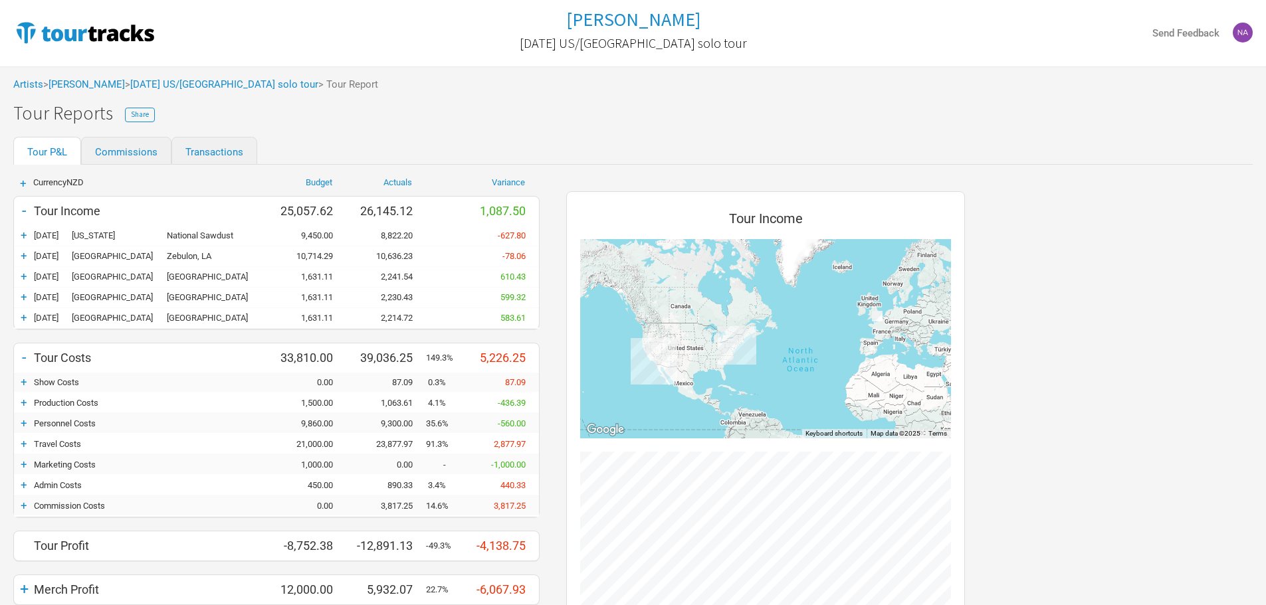
click at [383, 270] on div "+ 23-Apr-25 London St Pancras Old Church 1,631.11 2,241.54 610.43" at bounding box center [276, 277] width 525 height 20
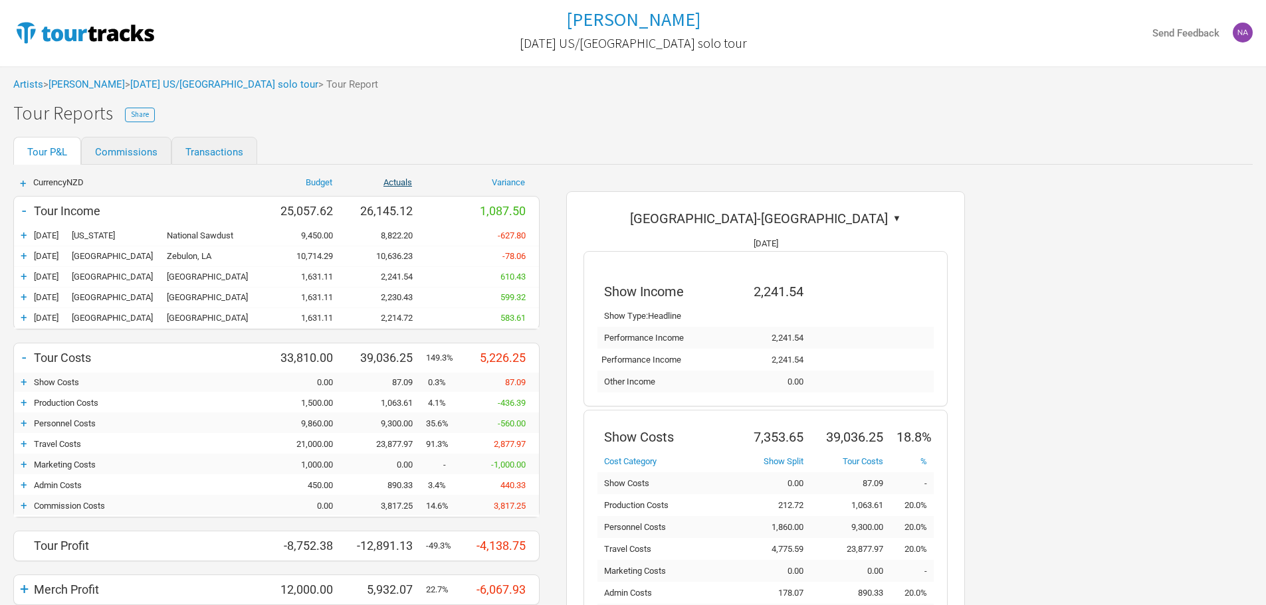
click at [383, 179] on link "Actuals" at bounding box center [397, 182] width 29 height 10
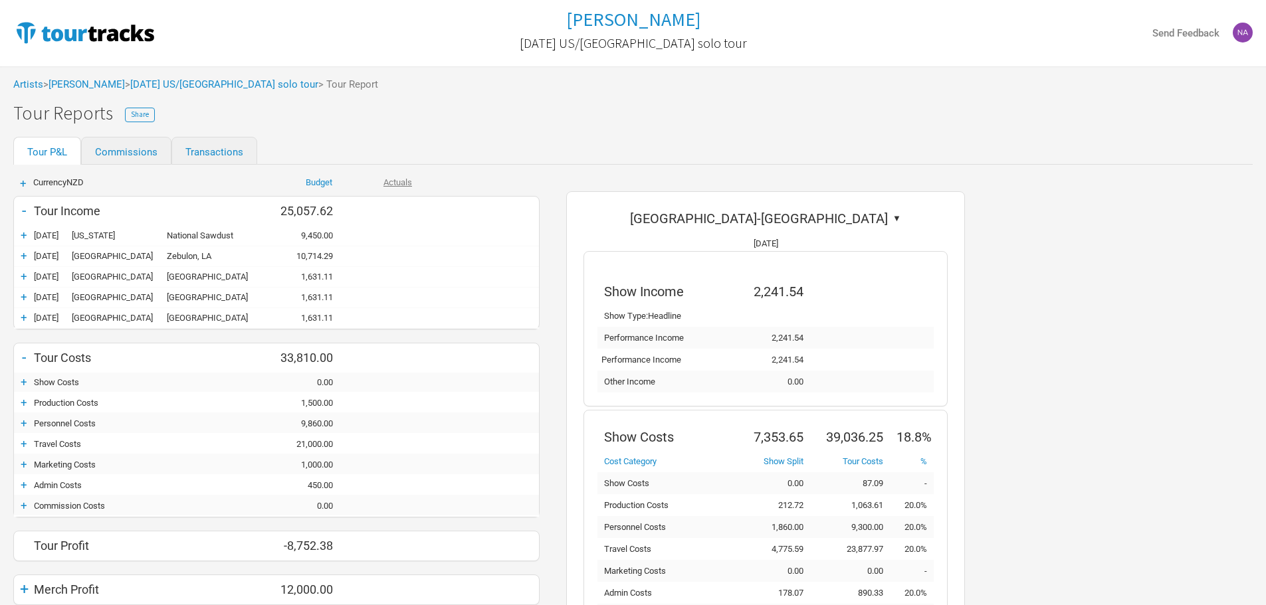
click at [406, 184] on link "Actuals" at bounding box center [397, 182] width 29 height 10
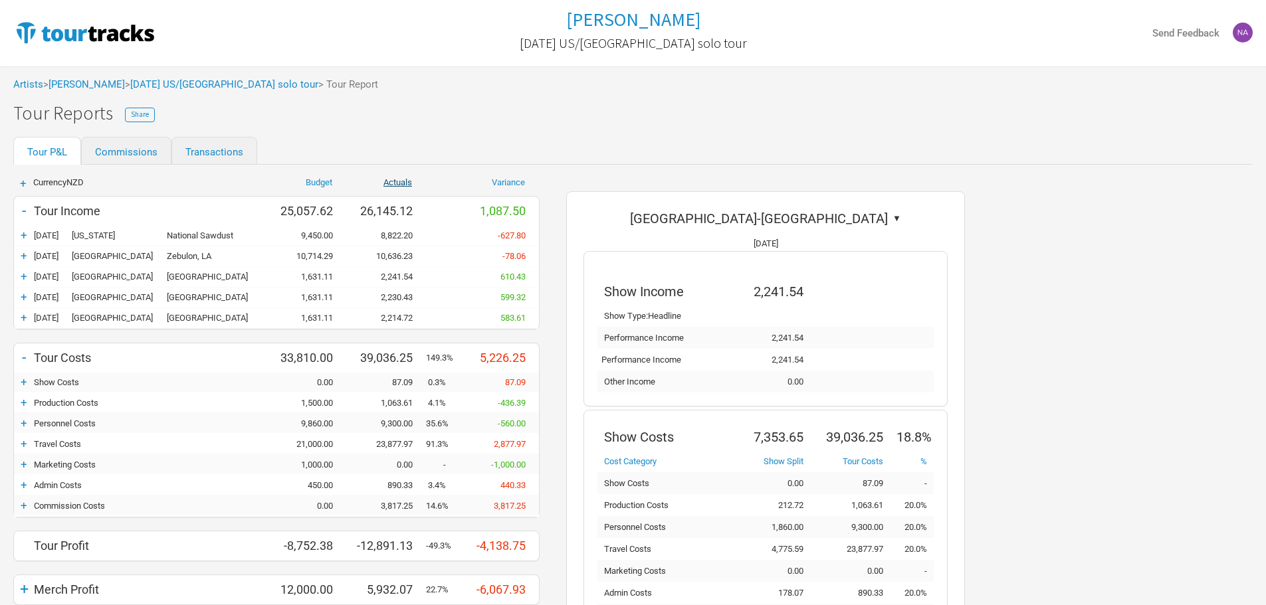
click at [400, 183] on link "Actuals" at bounding box center [397, 182] width 29 height 10
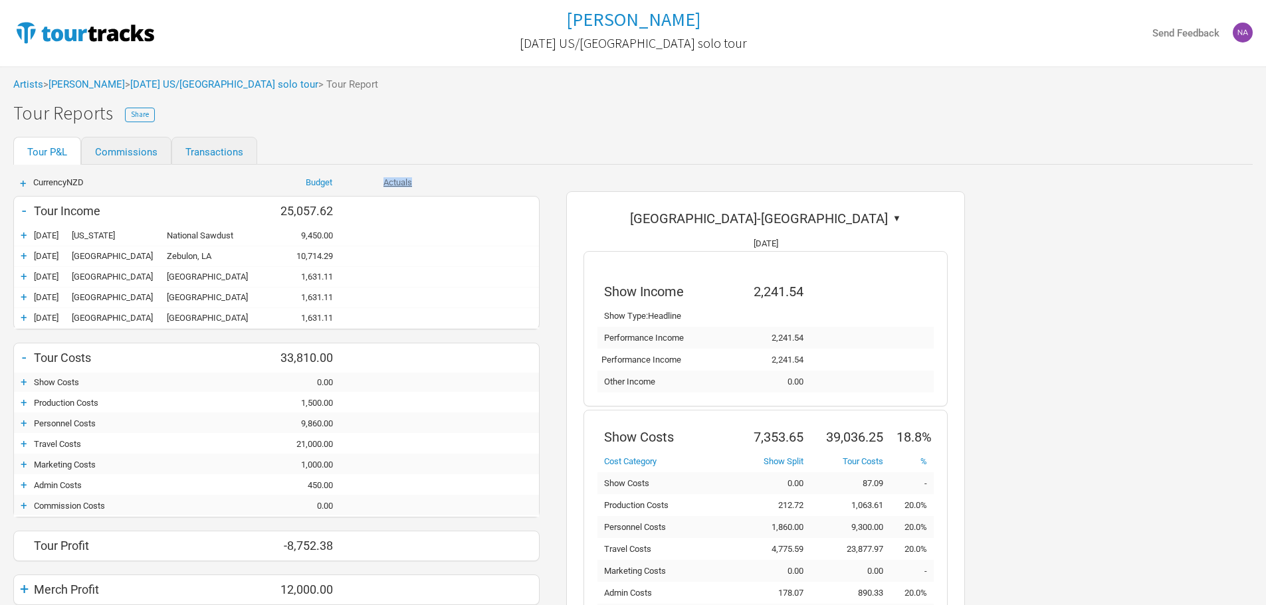
click at [400, 183] on link "Actuals" at bounding box center [397, 182] width 29 height 10
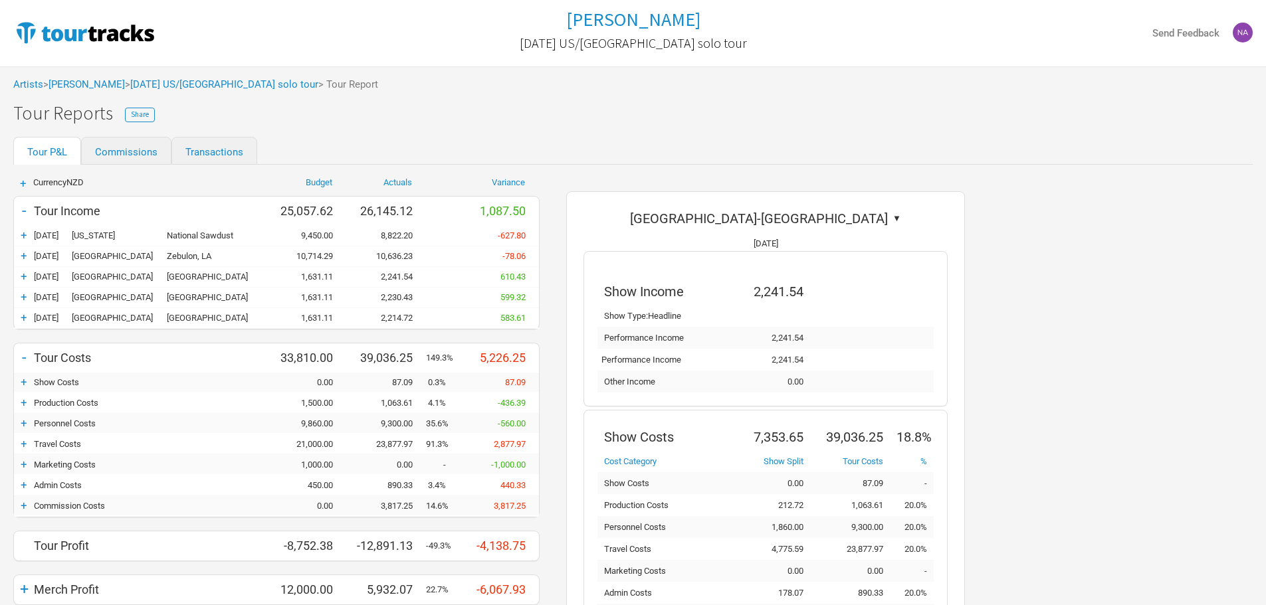
click at [301, 183] on div "Budget" at bounding box center [299, 182] width 66 height 9
click at [308, 180] on link "Budget" at bounding box center [319, 182] width 27 height 10
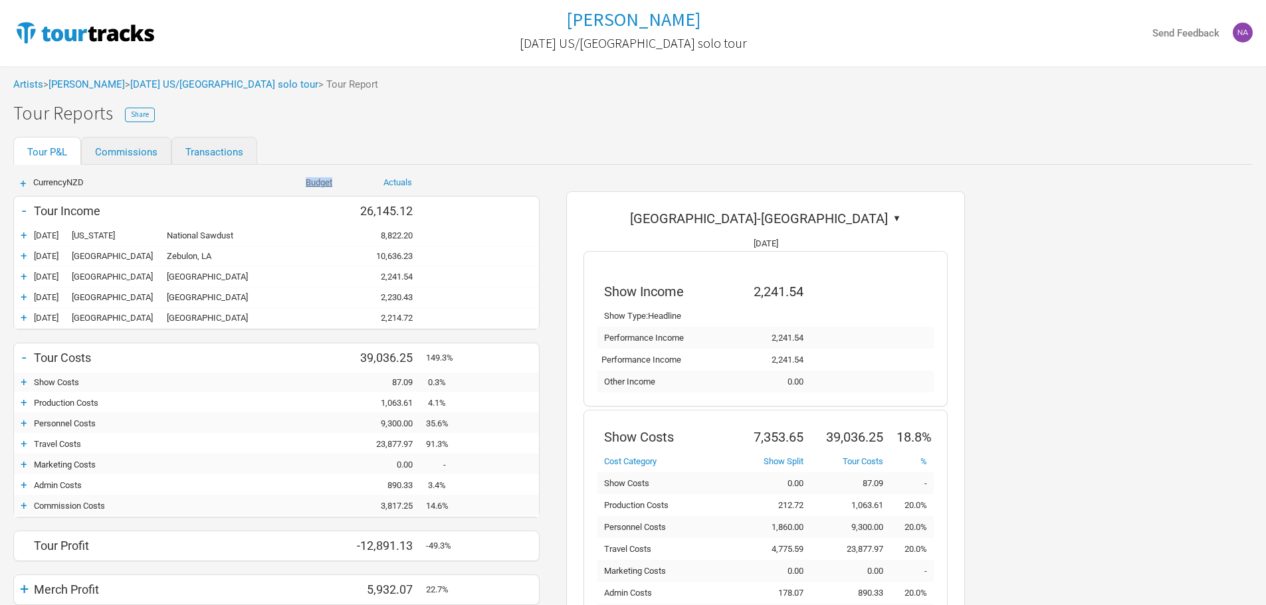
click at [308, 180] on link "Budget" at bounding box center [319, 182] width 27 height 10
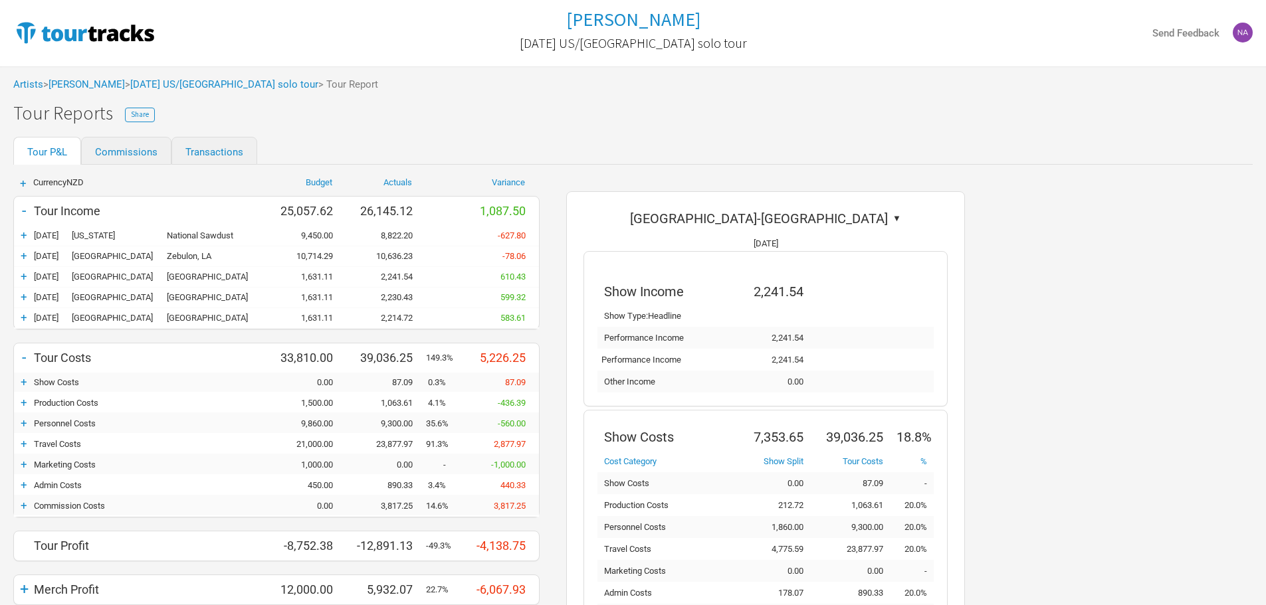
click at [188, 250] on div "+ 15-Apr-25 Los Angeles Zebulon, LA 10,714.29 10,636.23 -78.06" at bounding box center [276, 256] width 525 height 20
click at [188, 248] on div "+ 15-Apr-25 Los Angeles Zebulon, LA 10,714.29 10,636.23 -78.06" at bounding box center [276, 256] width 525 height 20
click at [45, 177] on span "Currency NZD" at bounding box center [58, 182] width 50 height 10
click at [26, 185] on div "+" at bounding box center [23, 183] width 20 height 11
click at [25, 183] on div "+" at bounding box center [23, 183] width 20 height 11
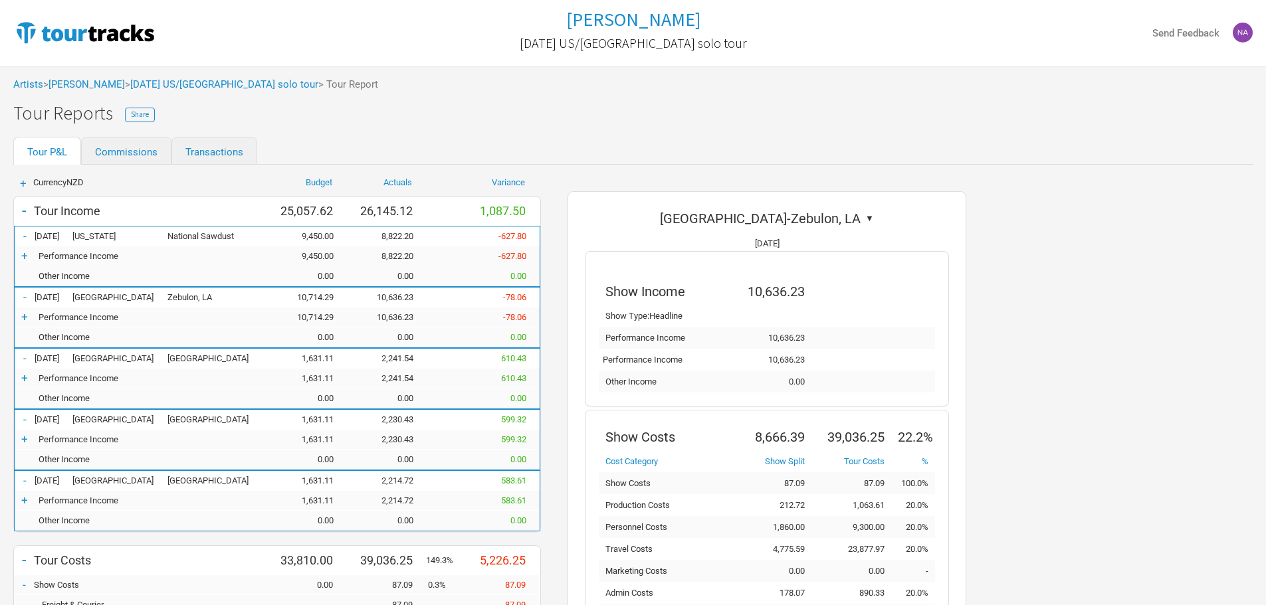
click at [21, 181] on div "+" at bounding box center [23, 183] width 20 height 11
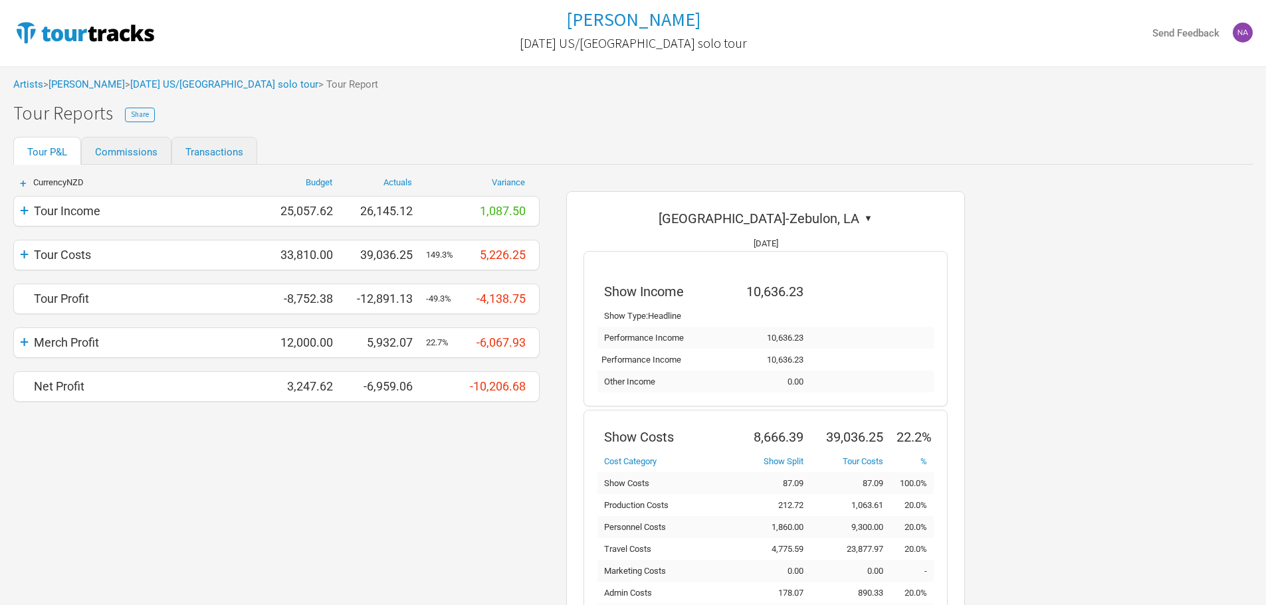
click at [692, 115] on div "Tour Reports Share" at bounding box center [639, 113] width 1252 height 21
click at [199, 78] on link "[DATE] US/[GEOGRAPHIC_DATA] solo tour" at bounding box center [224, 84] width 188 height 12
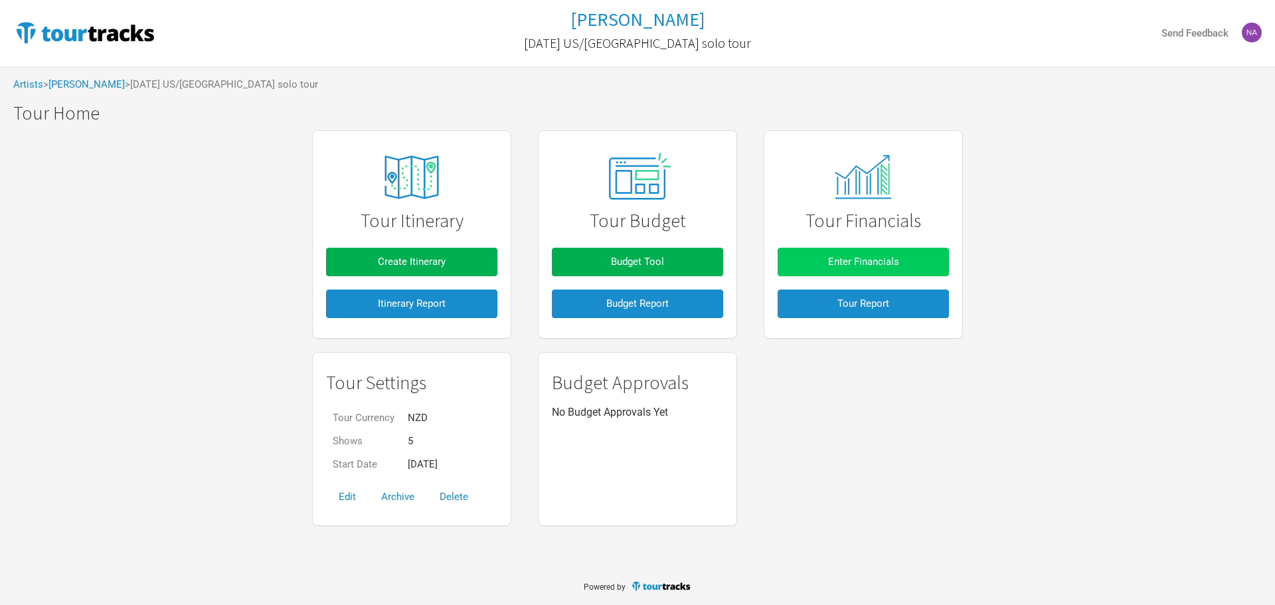
click at [876, 264] on span "Enter Financials" at bounding box center [863, 262] width 71 height 12
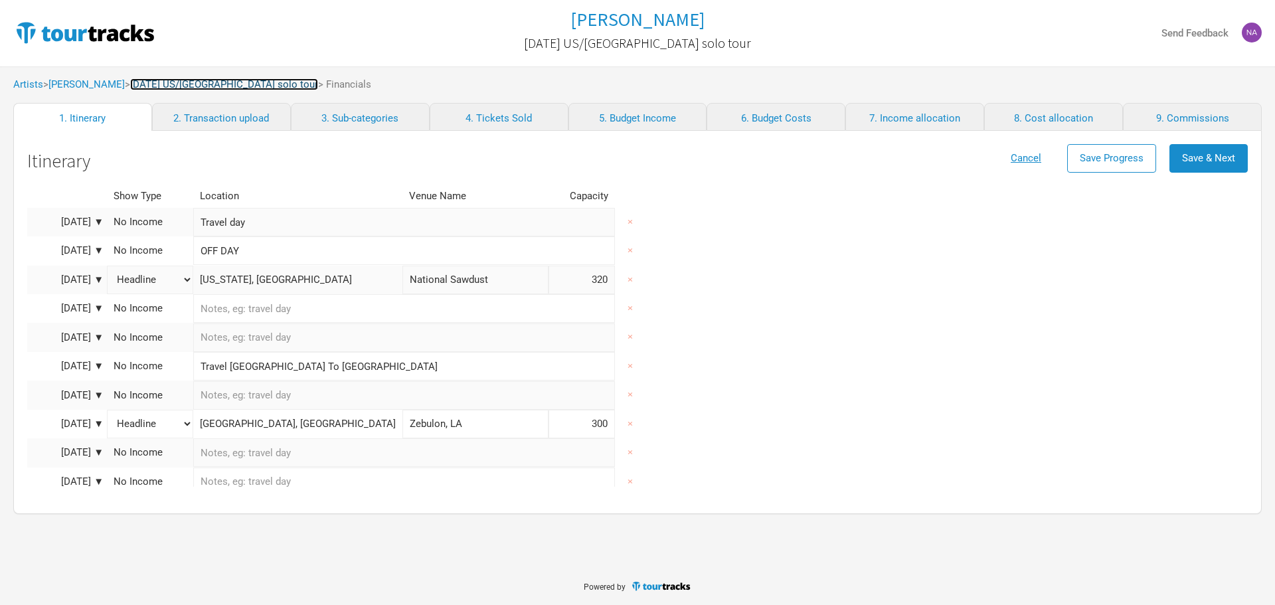
click at [200, 82] on link "[DATE] US/[GEOGRAPHIC_DATA] solo tour" at bounding box center [224, 84] width 188 height 12
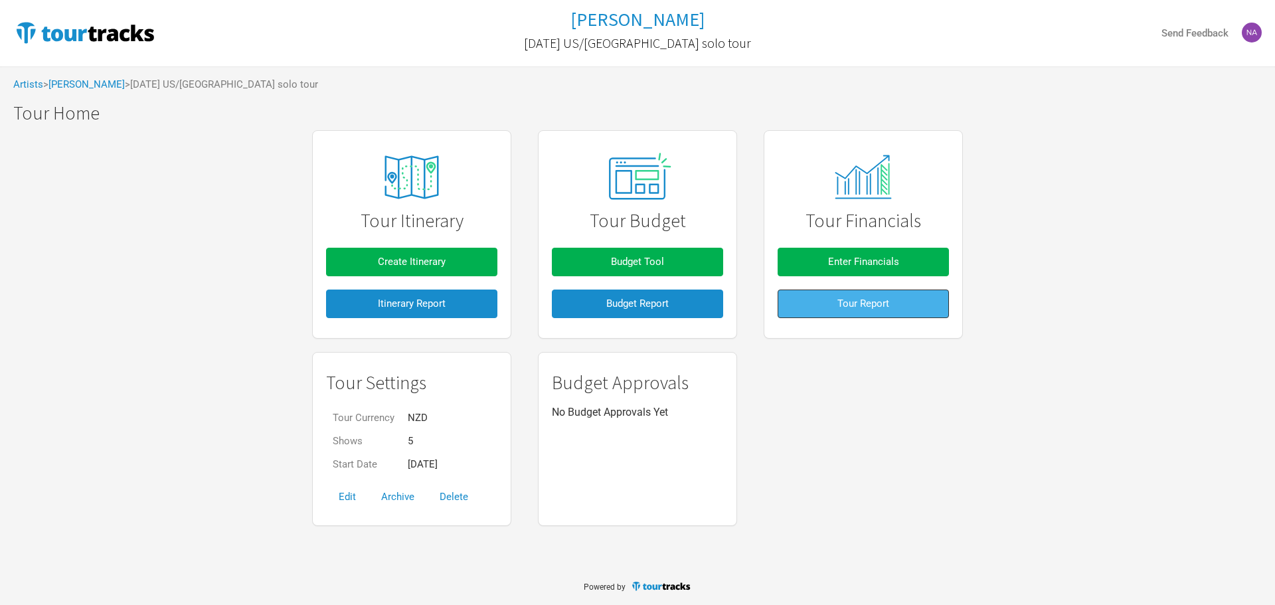
click at [827, 306] on button "Tour Report" at bounding box center [863, 304] width 171 height 29
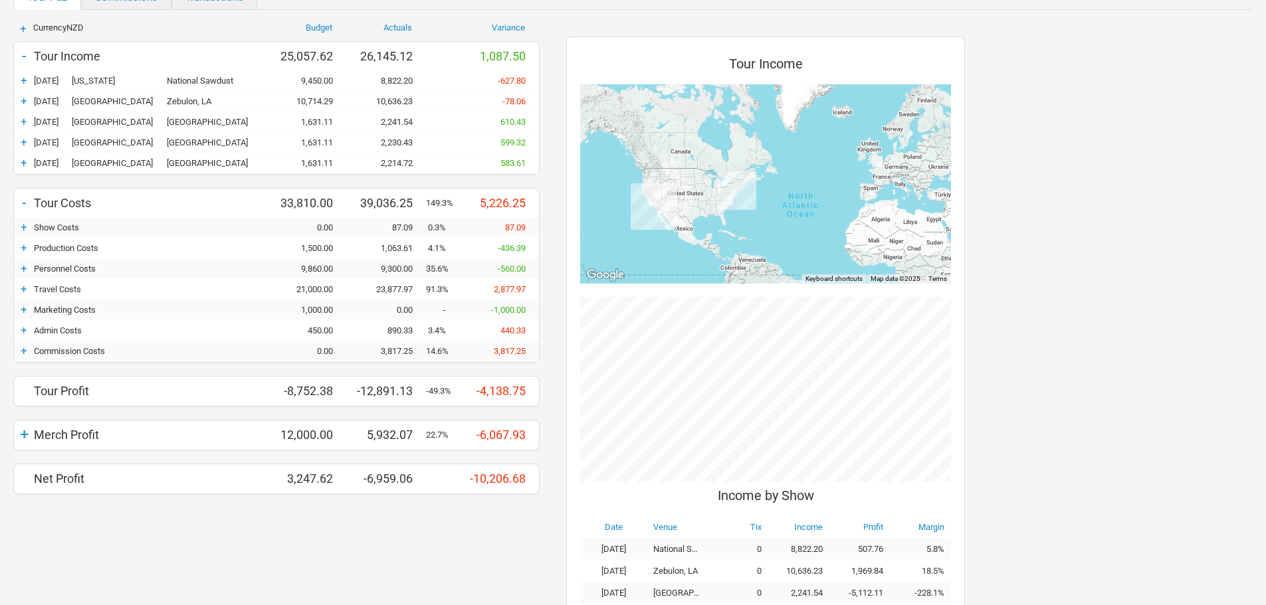
scroll to position [256, 0]
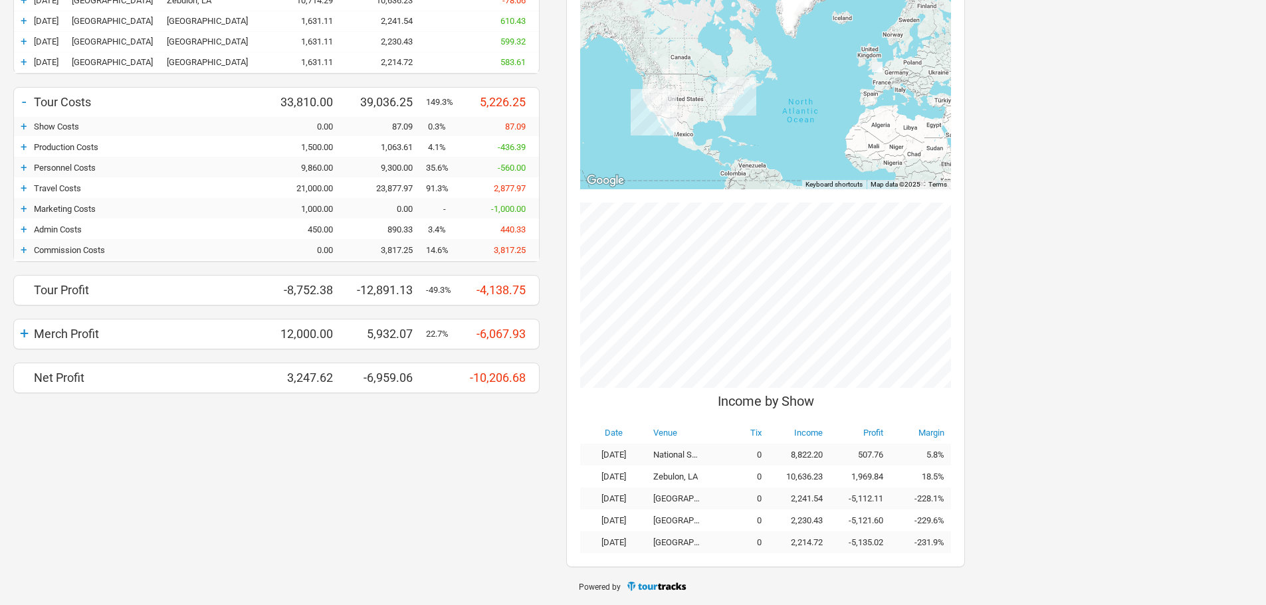
click at [802, 397] on td "2,241.54" at bounding box center [798, 499] width 61 height 22
click at [740, 397] on td "0" at bounding box center [737, 455] width 61 height 22
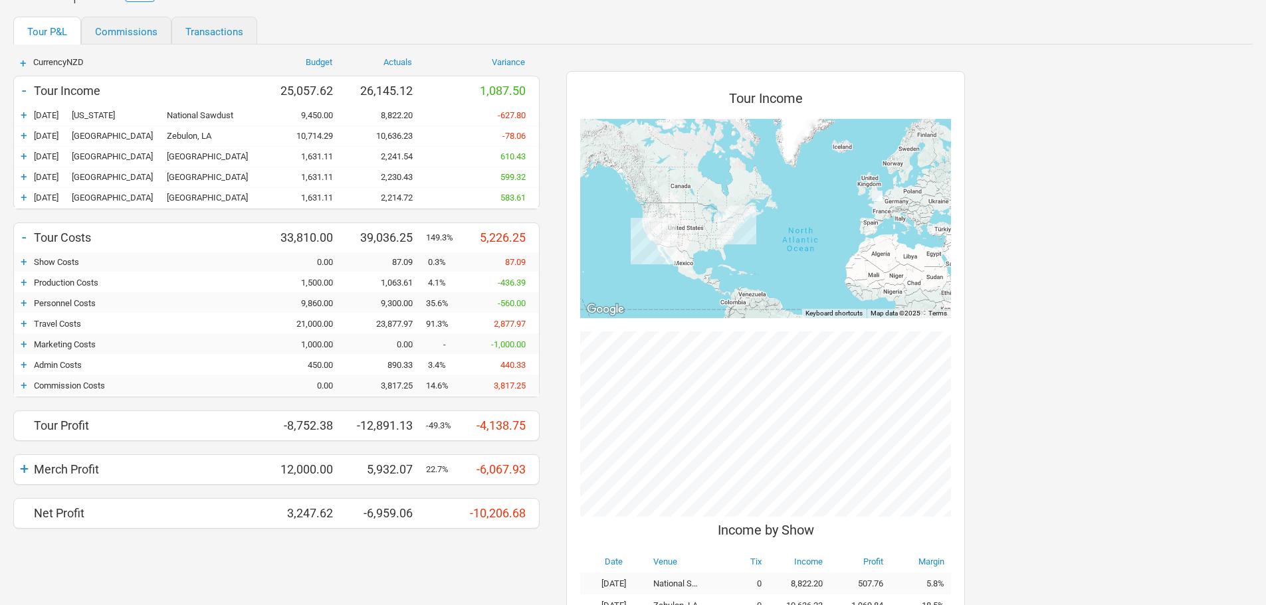
scroll to position [56, 0]
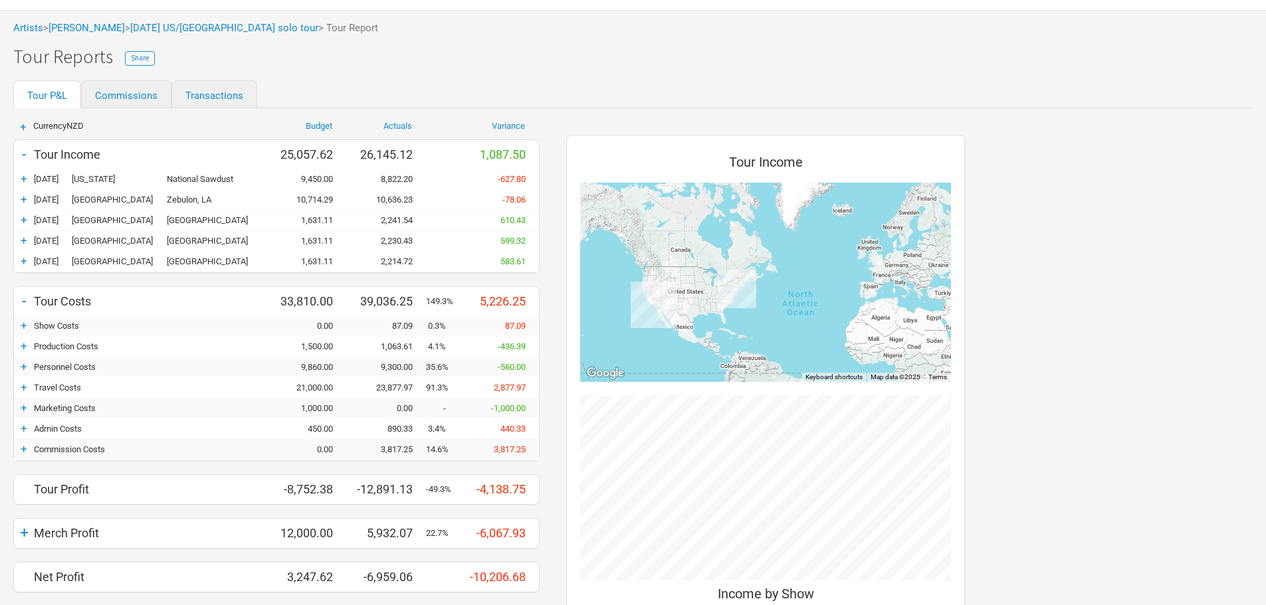
click at [414, 197] on div "10,636.23" at bounding box center [386, 200] width 80 height 10
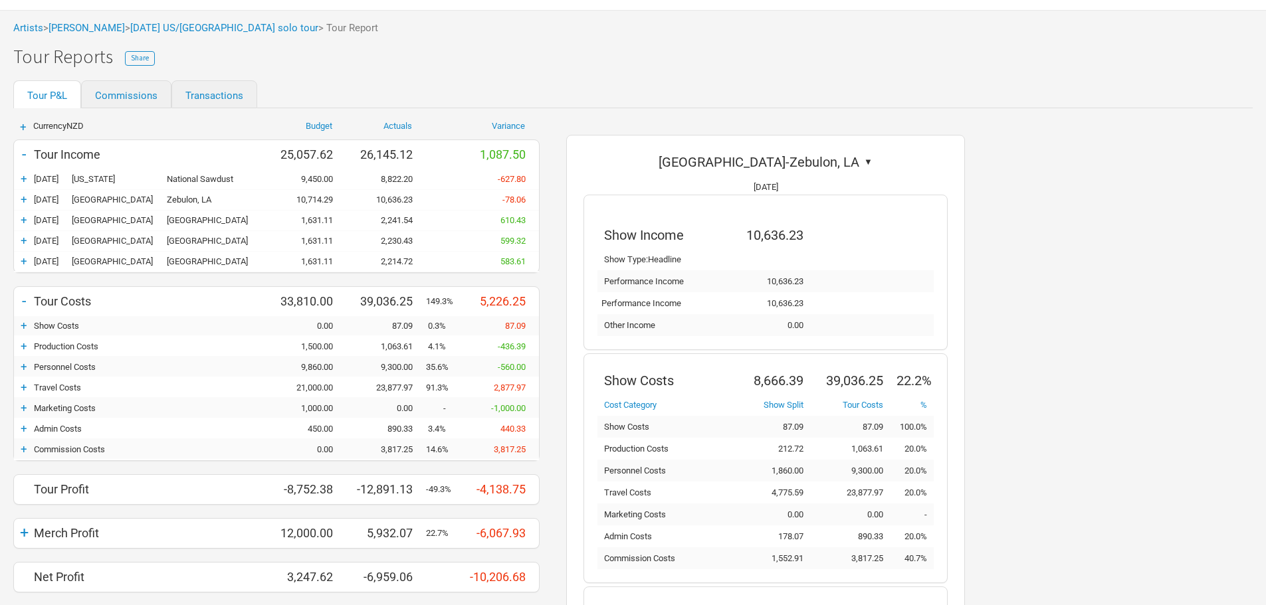
click at [382, 171] on div "+ 10-Apr-25 New York National Sawdust 9,450.00 8,822.20 -627.80" at bounding box center [276, 179] width 525 height 20
click at [385, 181] on div "8,822.20" at bounding box center [386, 179] width 80 height 10
click at [27, 176] on div "+" at bounding box center [24, 178] width 20 height 13
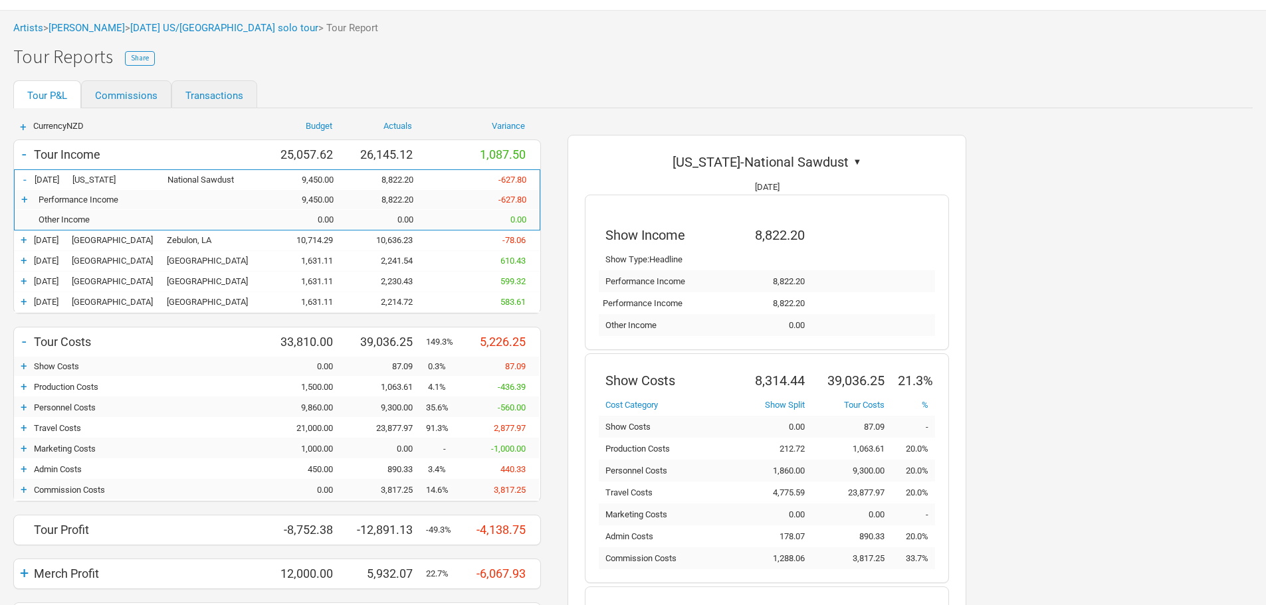
click at [27, 176] on div "-" at bounding box center [25, 179] width 20 height 13
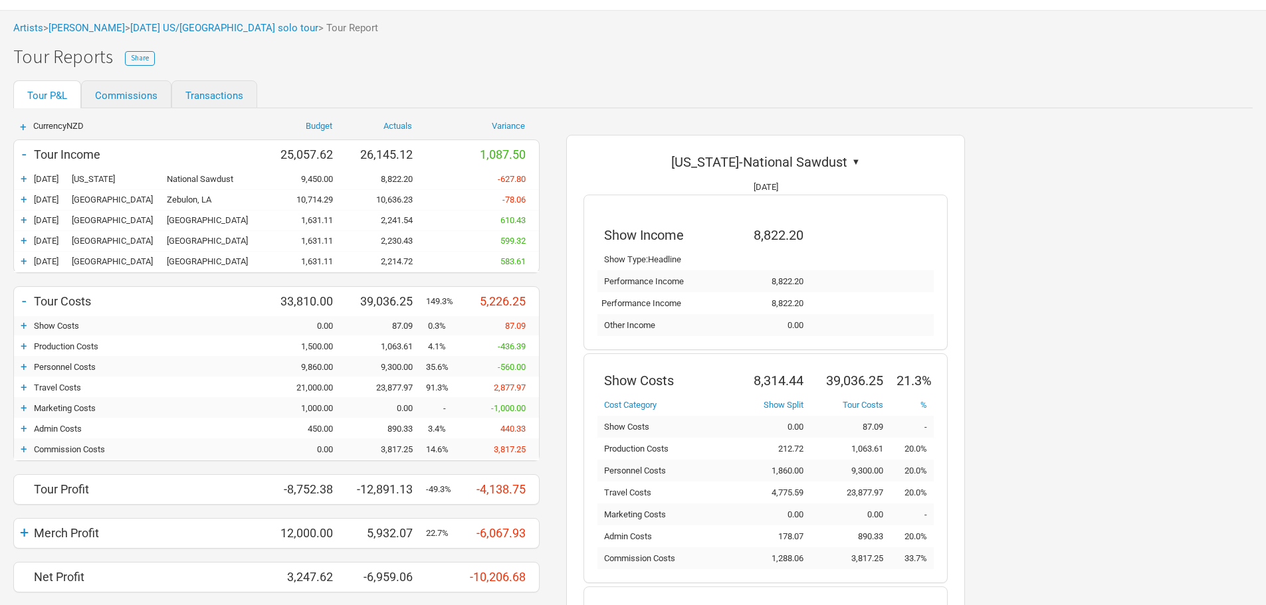
click at [23, 205] on div "+" at bounding box center [24, 199] width 20 height 13
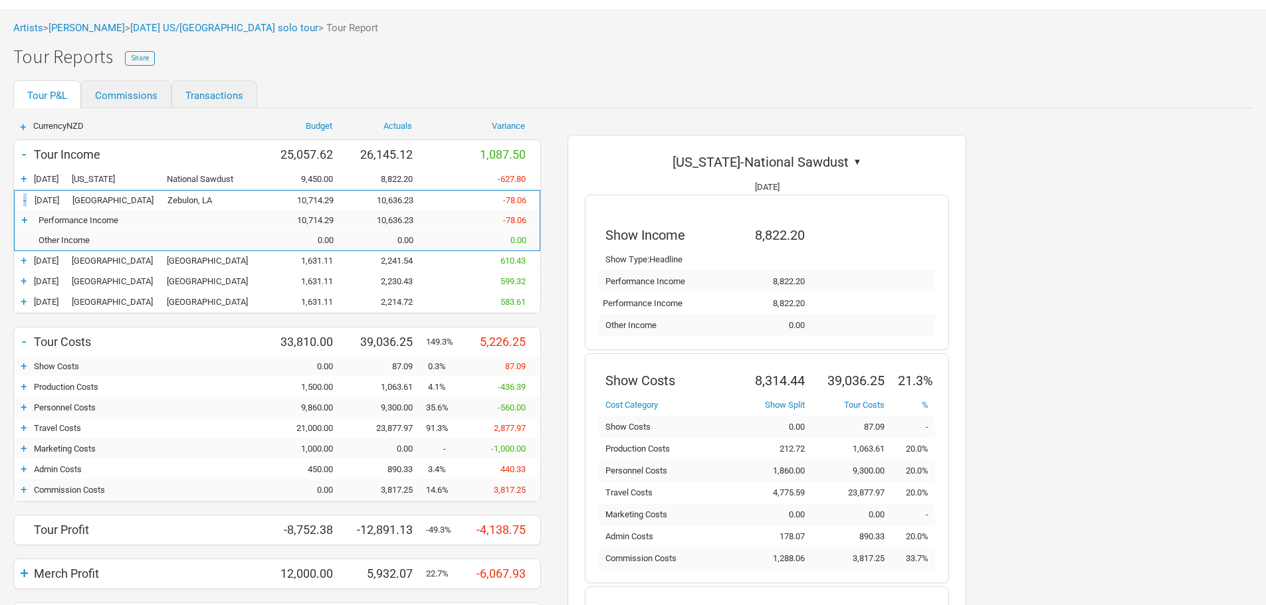
click at [23, 205] on div "-" at bounding box center [25, 199] width 20 height 13
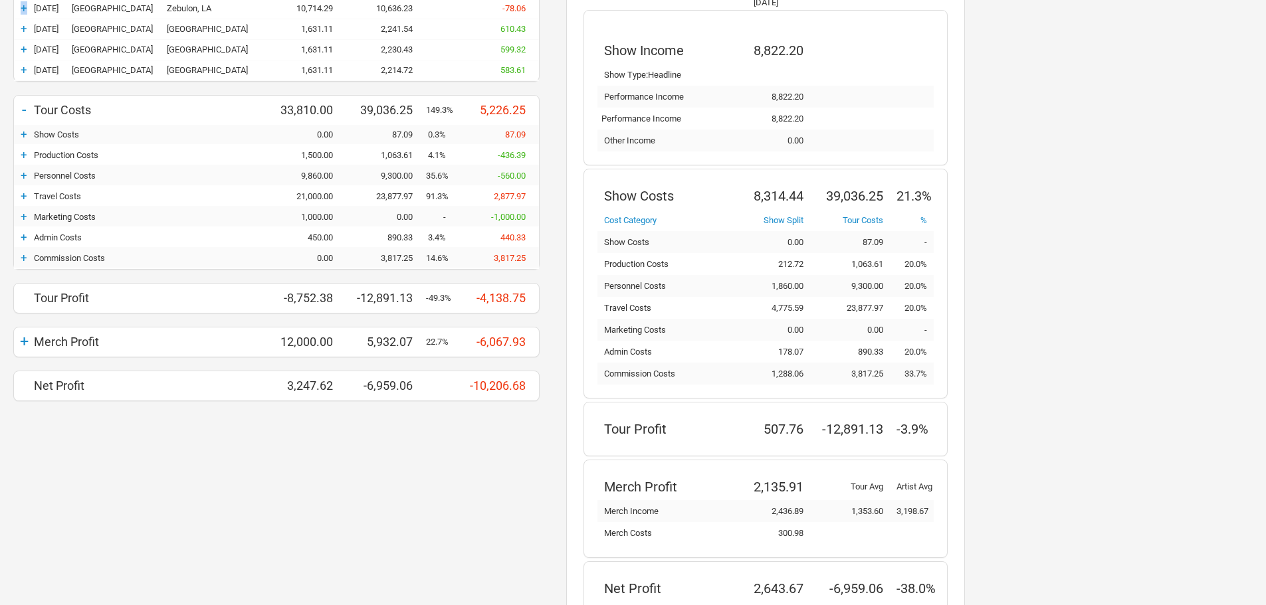
scroll to position [256, 0]
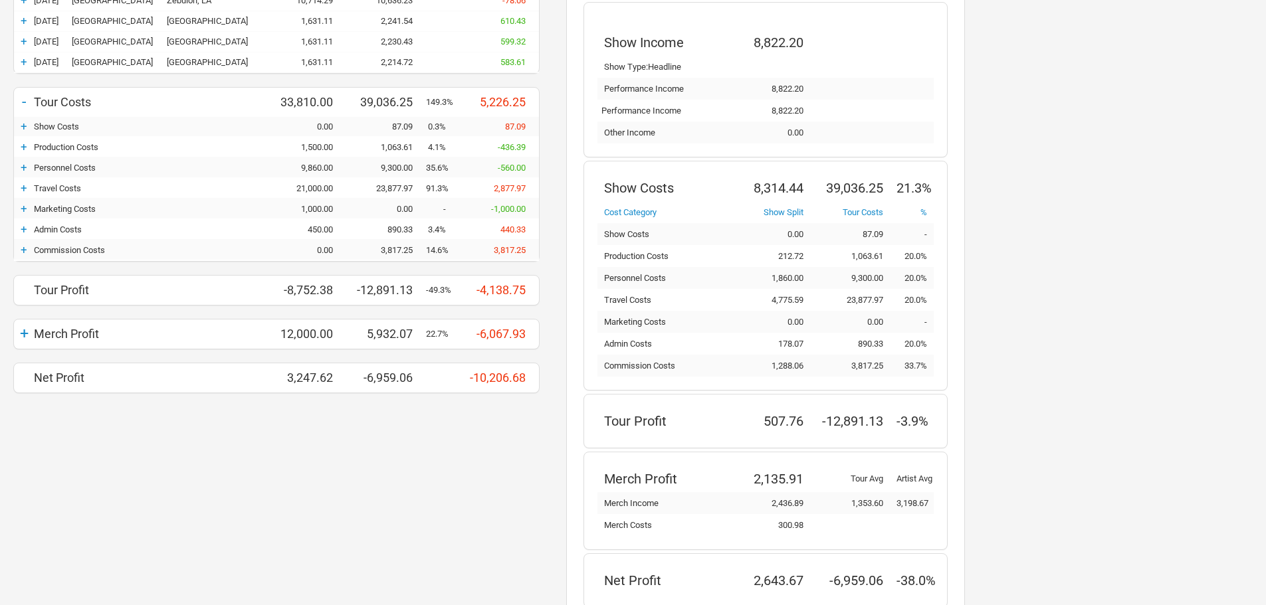
click at [25, 126] on div "+" at bounding box center [24, 126] width 20 height 13
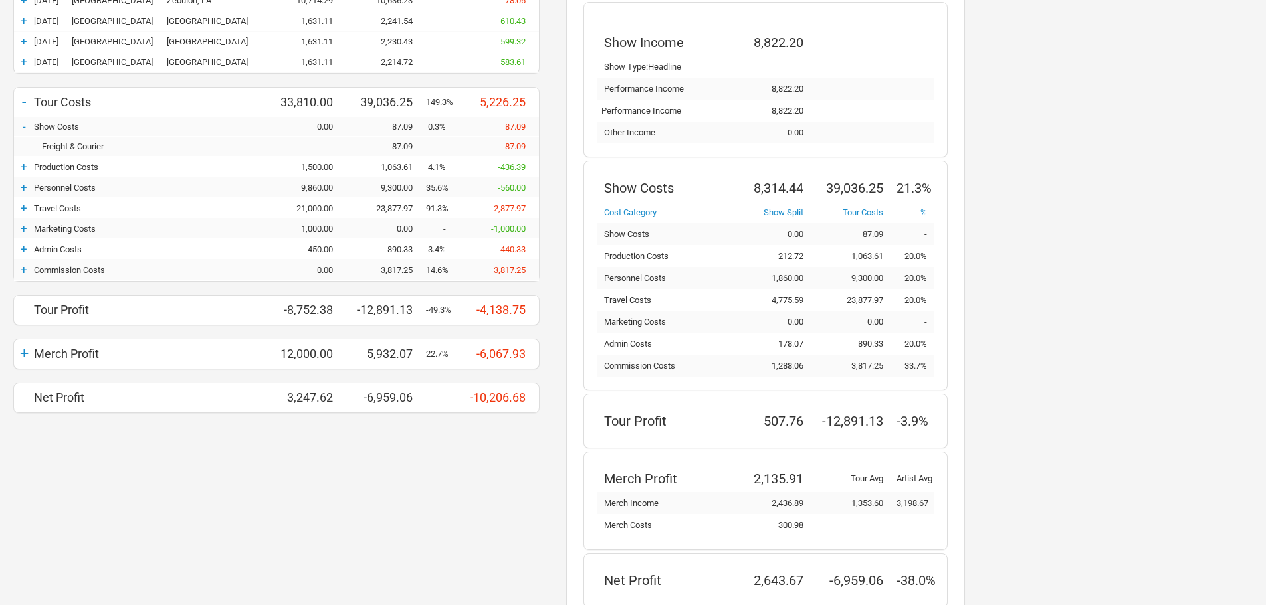
click at [25, 126] on div "-" at bounding box center [24, 126] width 20 height 13
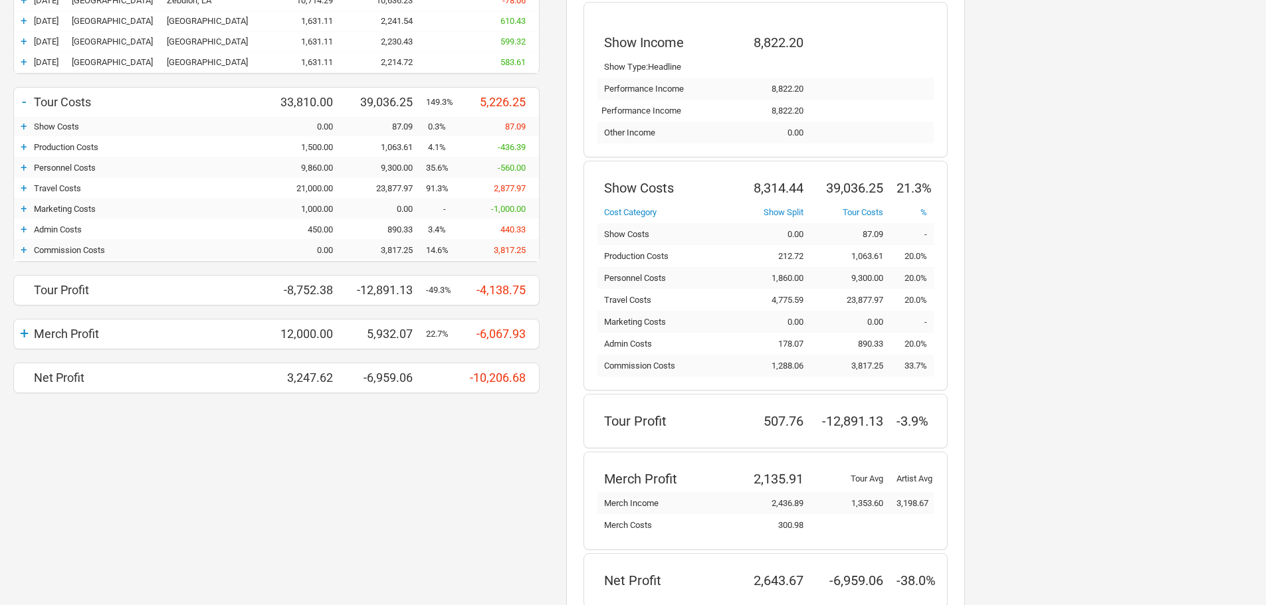
click at [12, 331] on div "+ Currency NZD Budget Actuals Variance - Tour Income 25,057.62 26,145.12 1,087.…" at bounding box center [276, 157] width 553 height 471
click at [23, 335] on div "+" at bounding box center [24, 333] width 20 height 19
click at [23, 335] on div "-" at bounding box center [24, 333] width 20 height 19
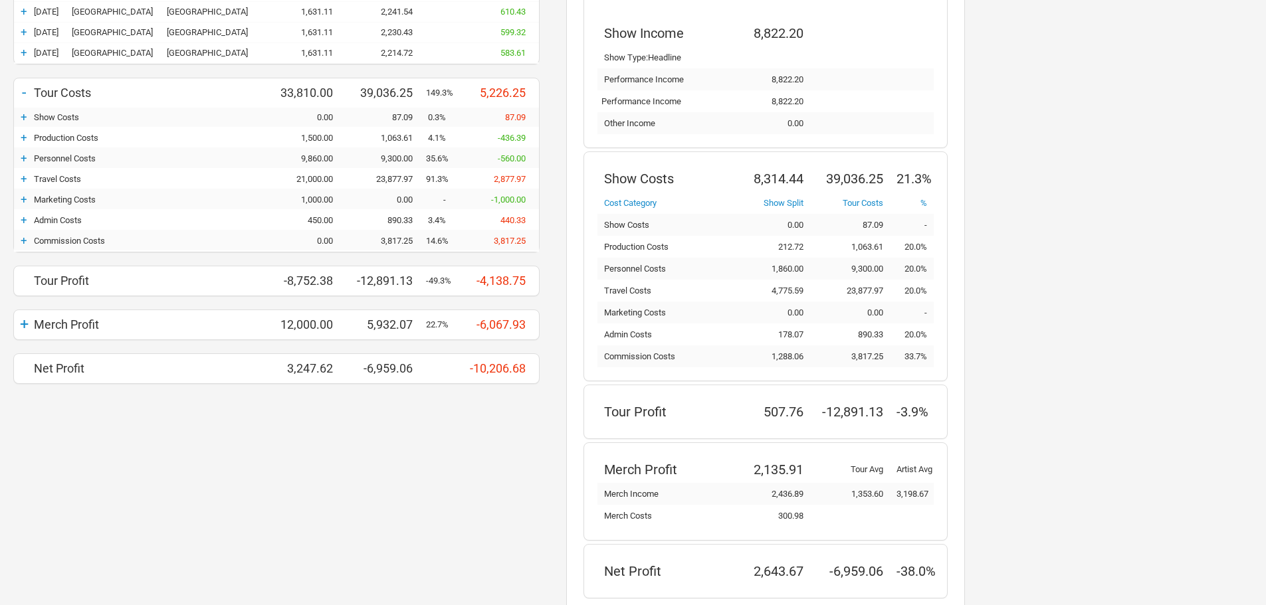
scroll to position [266, 0]
click at [427, 397] on div "+ Currency NZD Budget Actuals Variance - Tour Income 25,057.62 26,145.12 1,087.…" at bounding box center [276, 257] width 553 height 716
click at [82, 387] on div "+ Currency NZD Budget Actuals Variance - Tour Income 25,057.62 26,145.12 1,087.…" at bounding box center [276, 257] width 553 height 716
click at [84, 365] on div "Net Profit" at bounding box center [150, 368] width 233 height 14
click at [104, 321] on div "Merch Profit" at bounding box center [150, 324] width 233 height 14
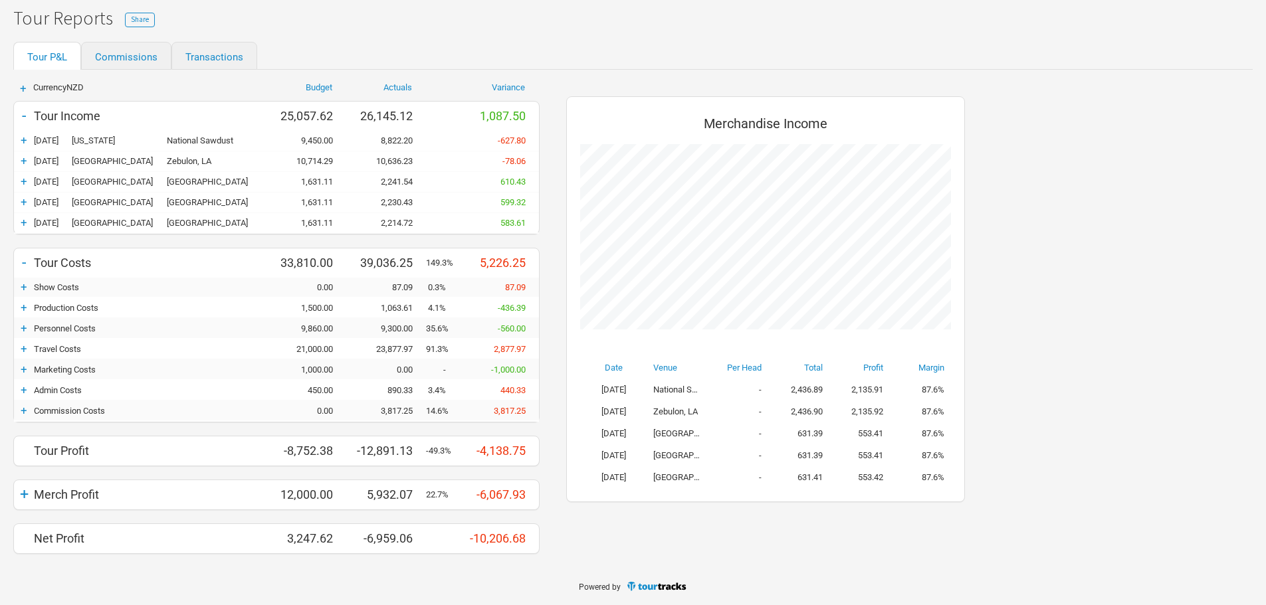
scroll to position [406, 425]
click at [97, 134] on div "+ 10-Apr-25 New York National Sawdust 9,450.00 8,822.20 -627.80" at bounding box center [276, 141] width 525 height 20
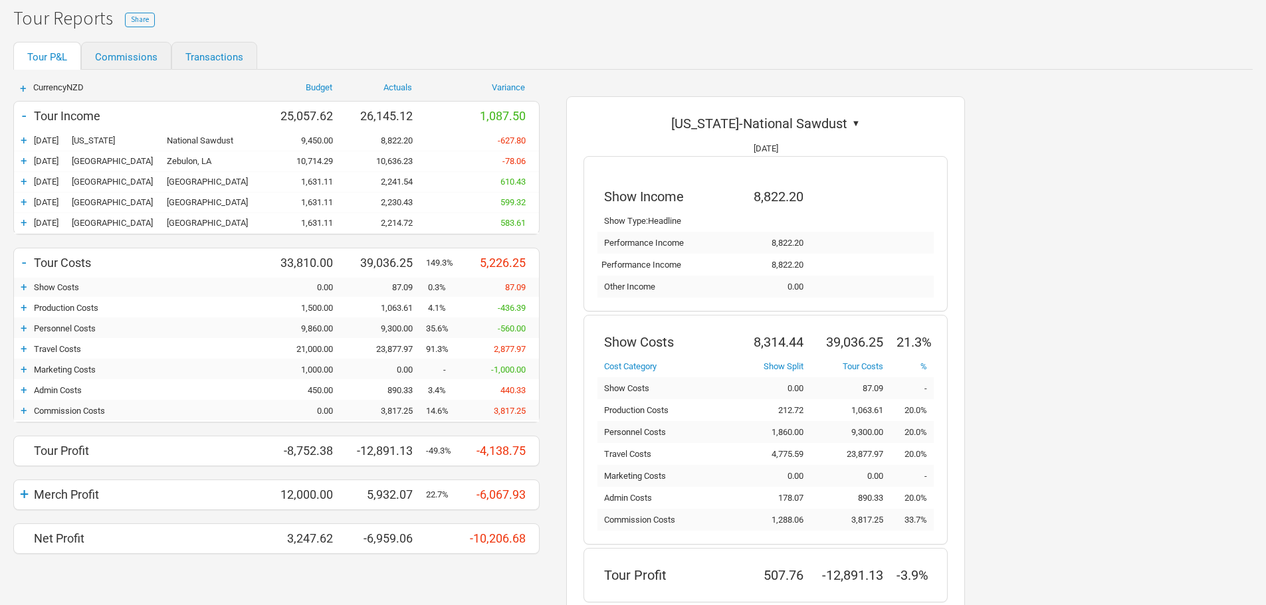
click at [107, 152] on div "+ 15-Apr-25 Los Angeles Zebulon, LA 10,714.29 10,636.23 -78.06" at bounding box center [276, 161] width 525 height 20
click at [131, 397] on div "Net Profit 3,247.62 -6,959.06 -10,206.68" at bounding box center [276, 539] width 525 height 20
click at [75, 397] on div "Net Profit" at bounding box center [150, 538] width 233 height 14
click at [316, 397] on div "3,247.62" at bounding box center [306, 538] width 80 height 14
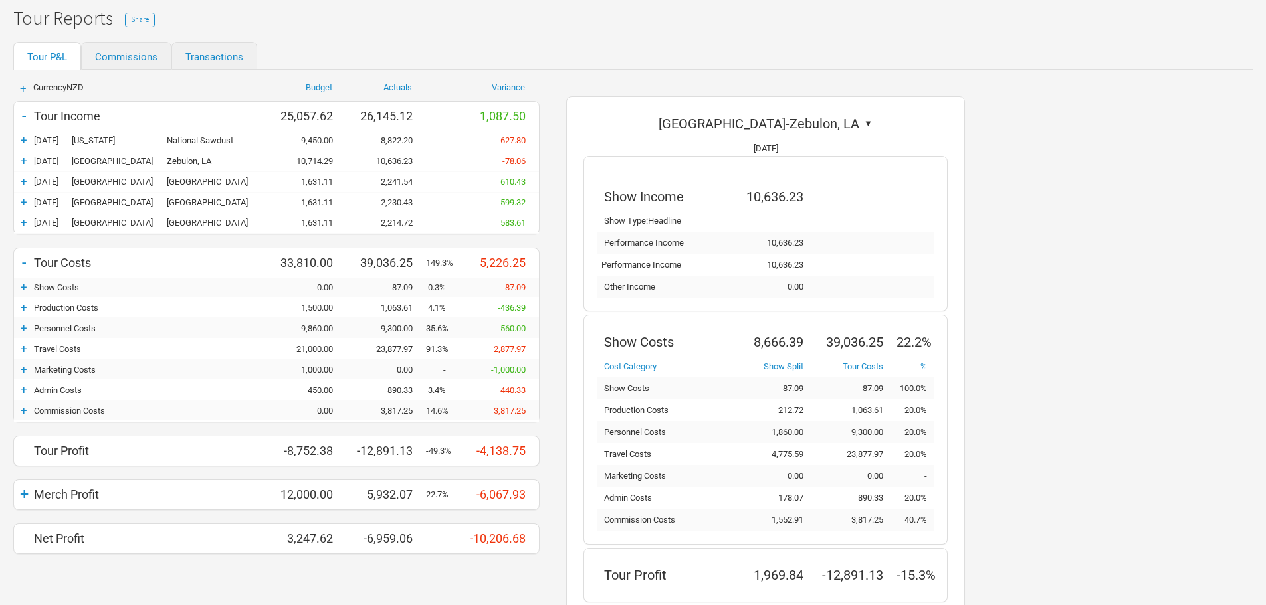
click at [166, 397] on div "Merch Profit" at bounding box center [150, 495] width 233 height 14
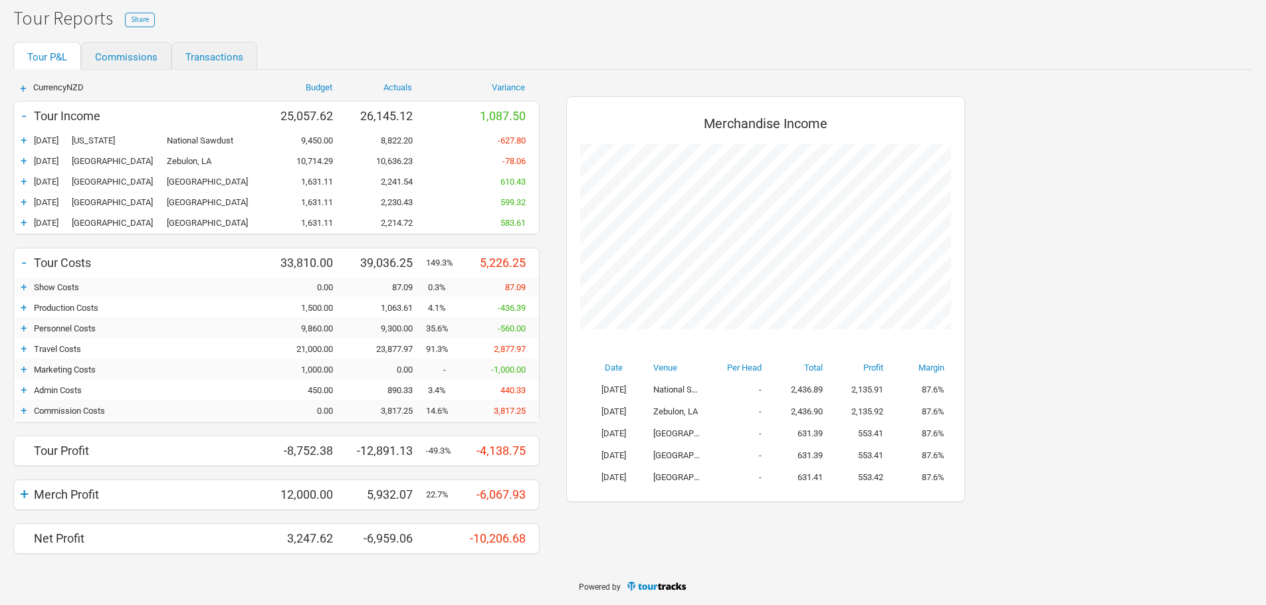
scroll to position [406, 425]
click at [147, 397] on div "Commission Costs" at bounding box center [150, 411] width 233 height 10
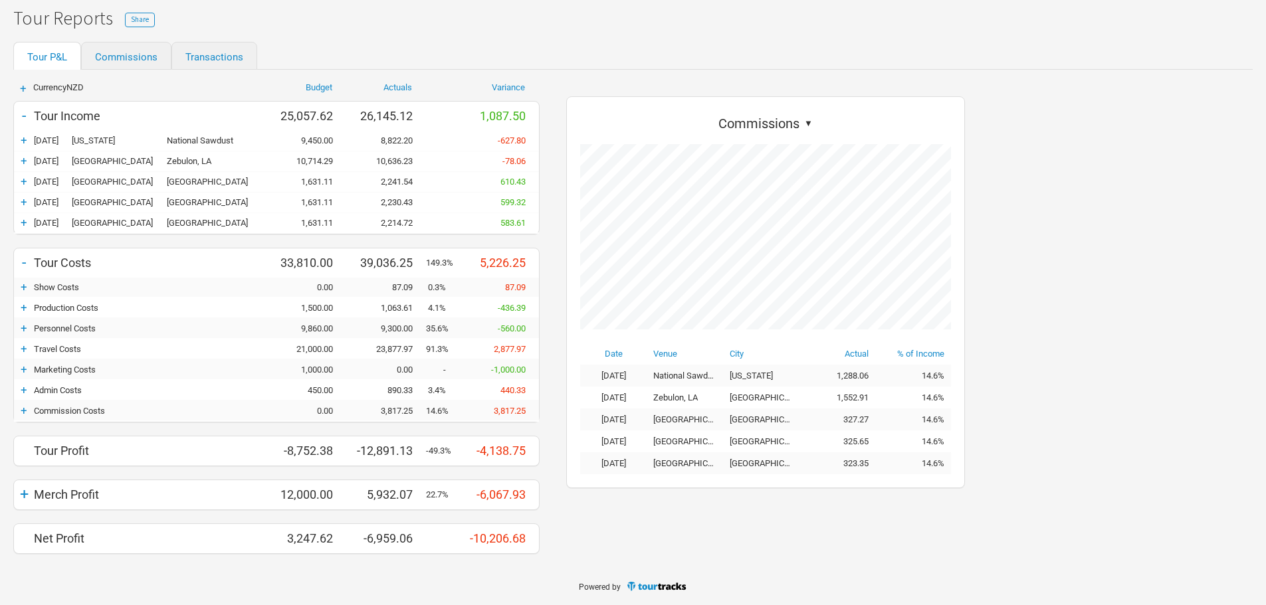
scroll to position [392, 425]
click at [143, 146] on div "+ 10-Apr-25 New York National Sawdust 9,450.00 8,822.20 -627.80" at bounding box center [276, 141] width 525 height 20
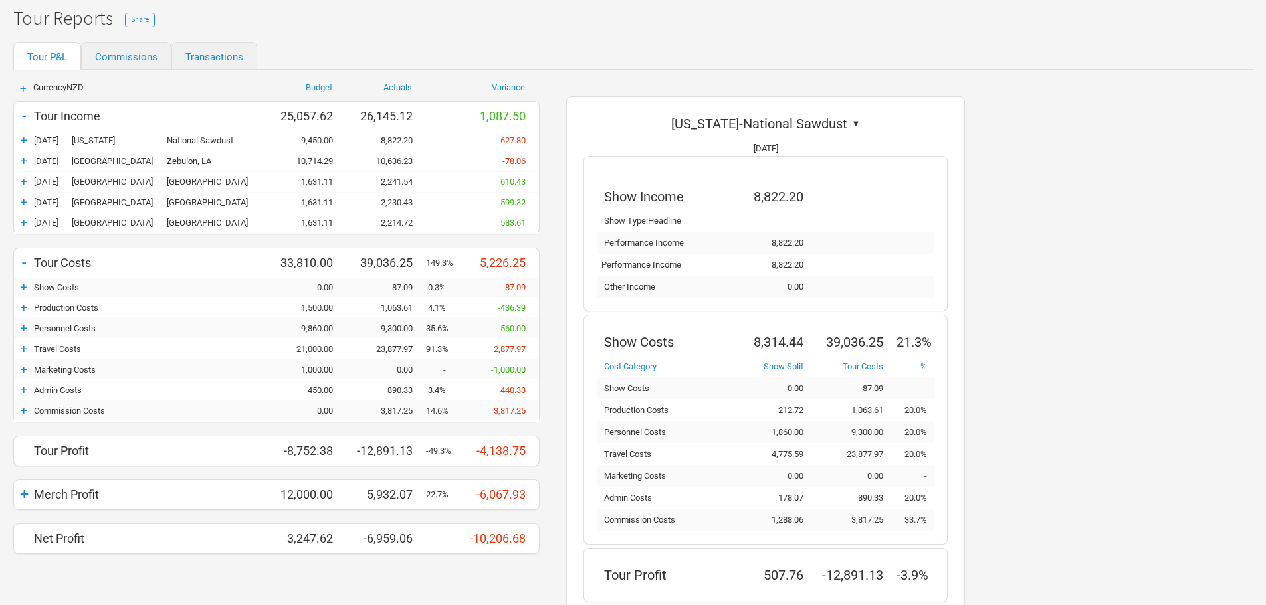
click at [23, 135] on div "+" at bounding box center [24, 140] width 20 height 13
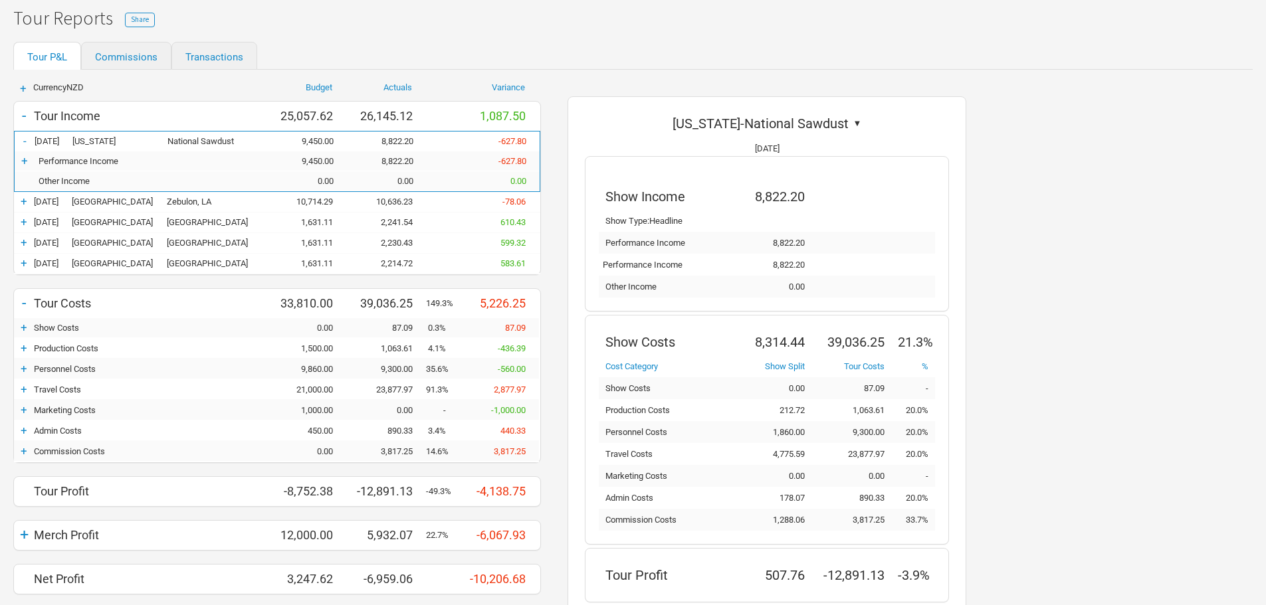
click at [342, 165] on div "9,450.00" at bounding box center [307, 161] width 80 height 10
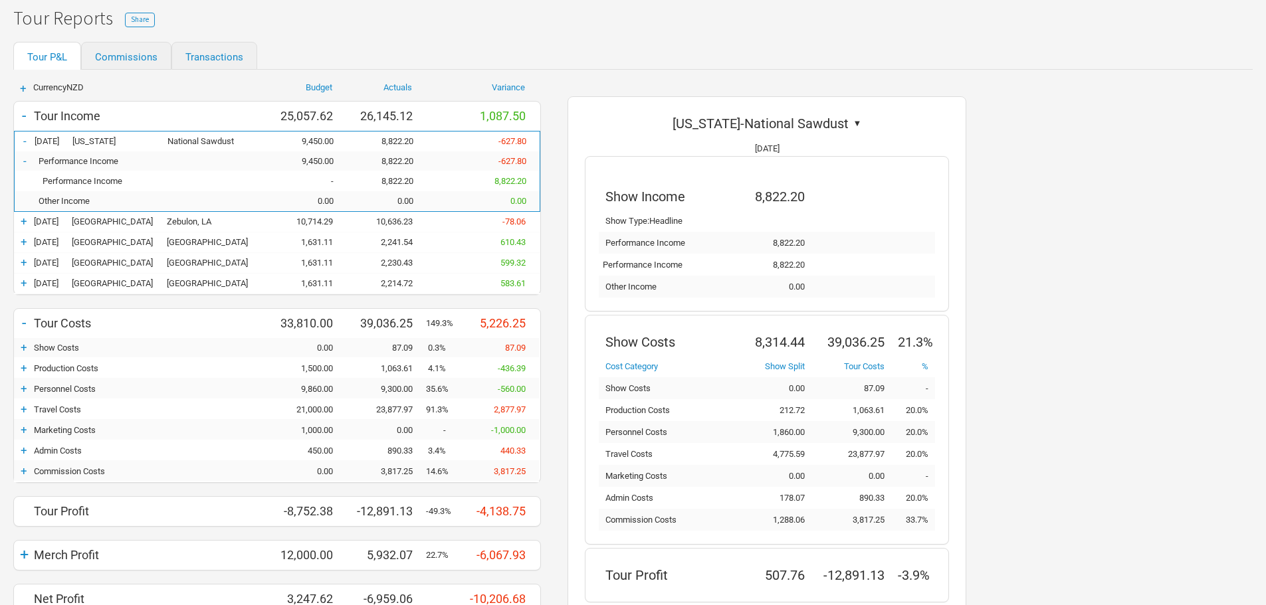
click at [374, 181] on div "8,822.20" at bounding box center [387, 181] width 80 height 10
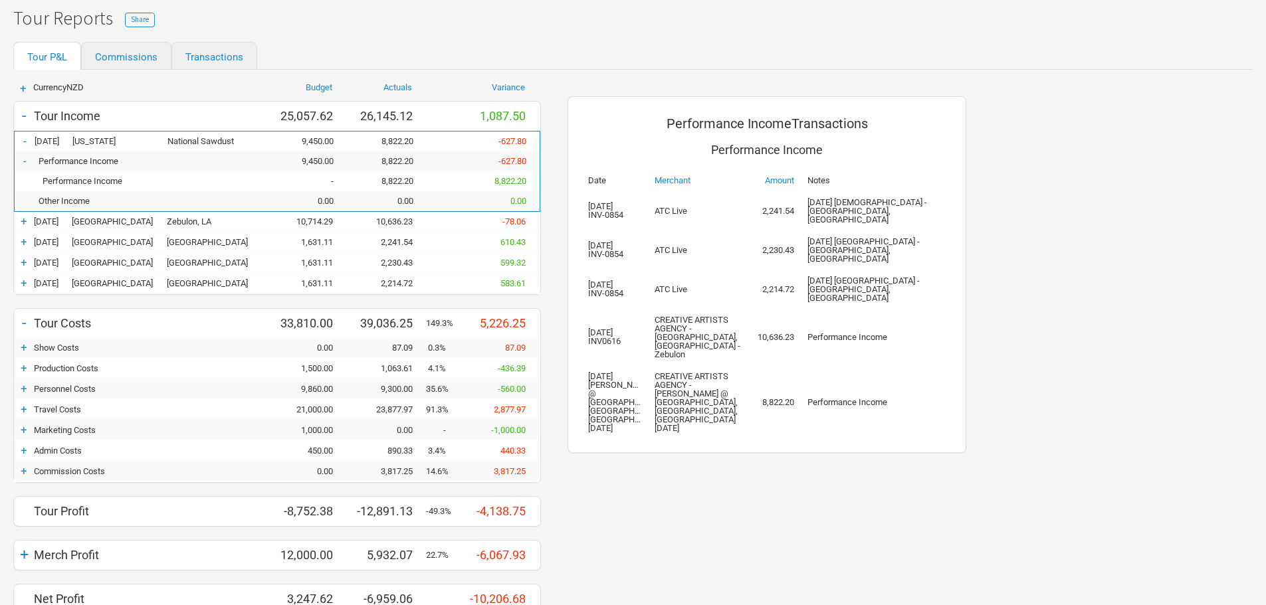
click at [35, 111] on div "Tour Income" at bounding box center [150, 116] width 233 height 14
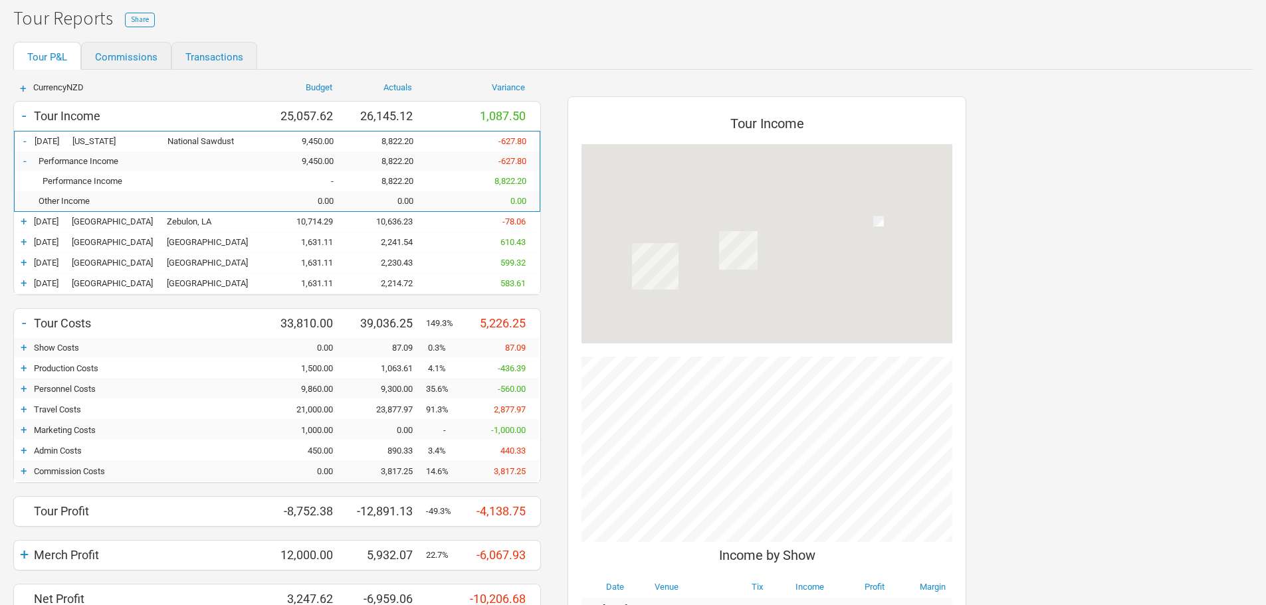
scroll to position [625, 425]
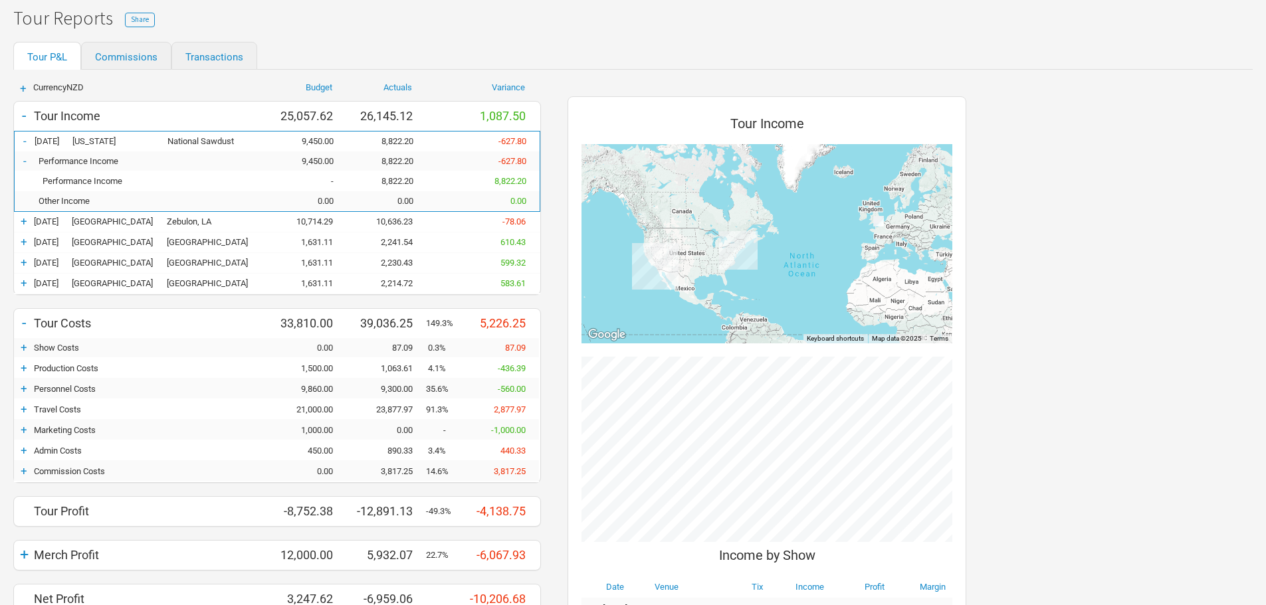
click at [30, 115] on div "-" at bounding box center [24, 115] width 20 height 19
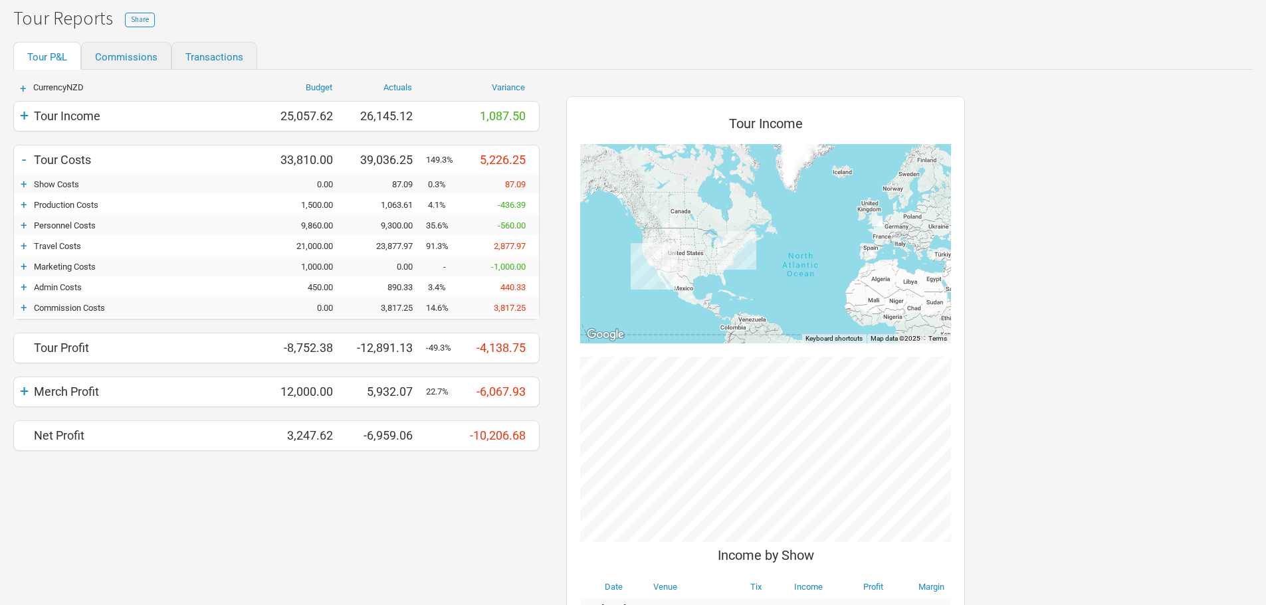
click at [870, 179] on div "To navigate, press the arrow keys." at bounding box center [765, 243] width 371 height 199
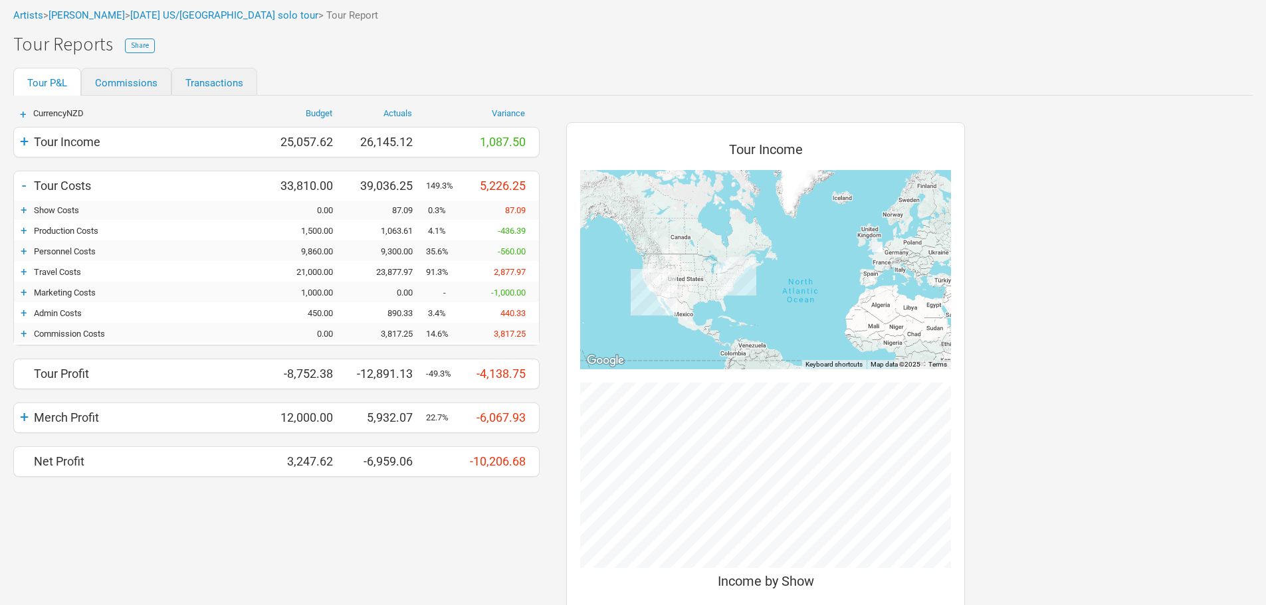
scroll to position [0, 0]
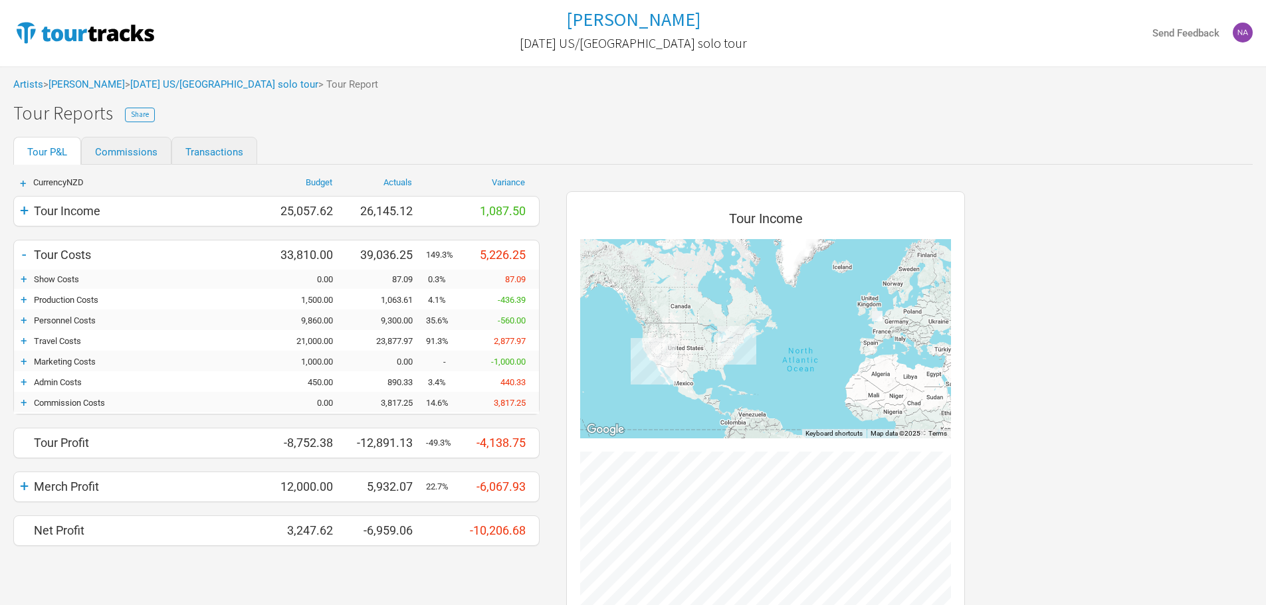
click at [34, 204] on div "Tour Income" at bounding box center [150, 211] width 233 height 14
click at [14, 209] on div "+" at bounding box center [24, 210] width 20 height 19
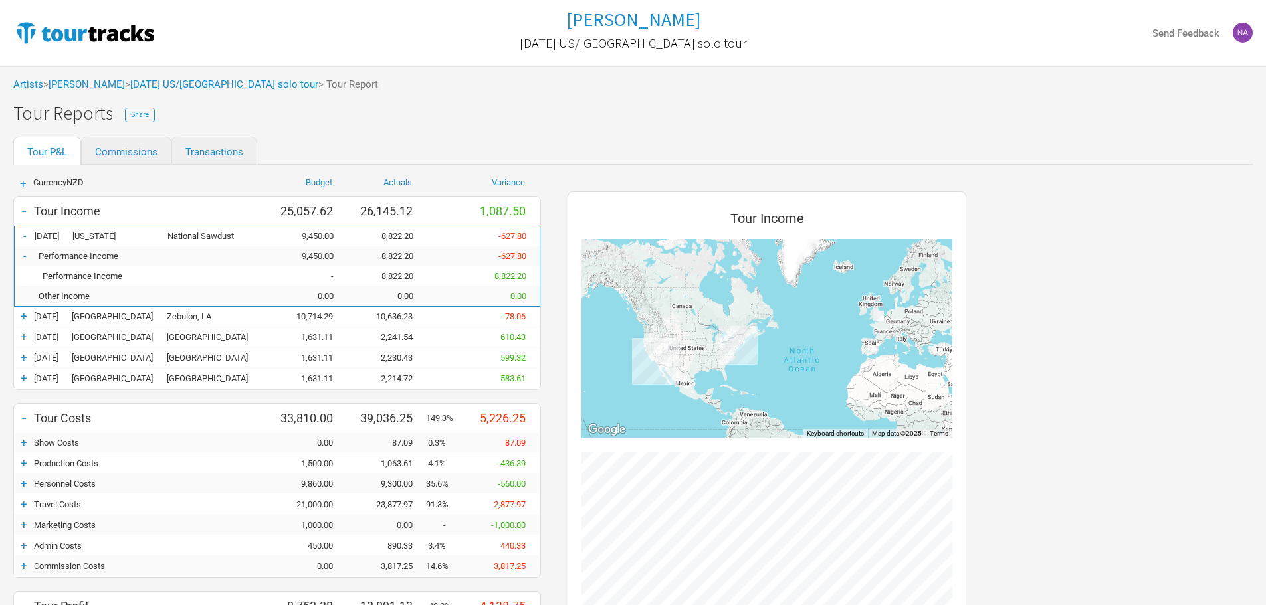
click at [31, 208] on div "-" at bounding box center [24, 210] width 20 height 19
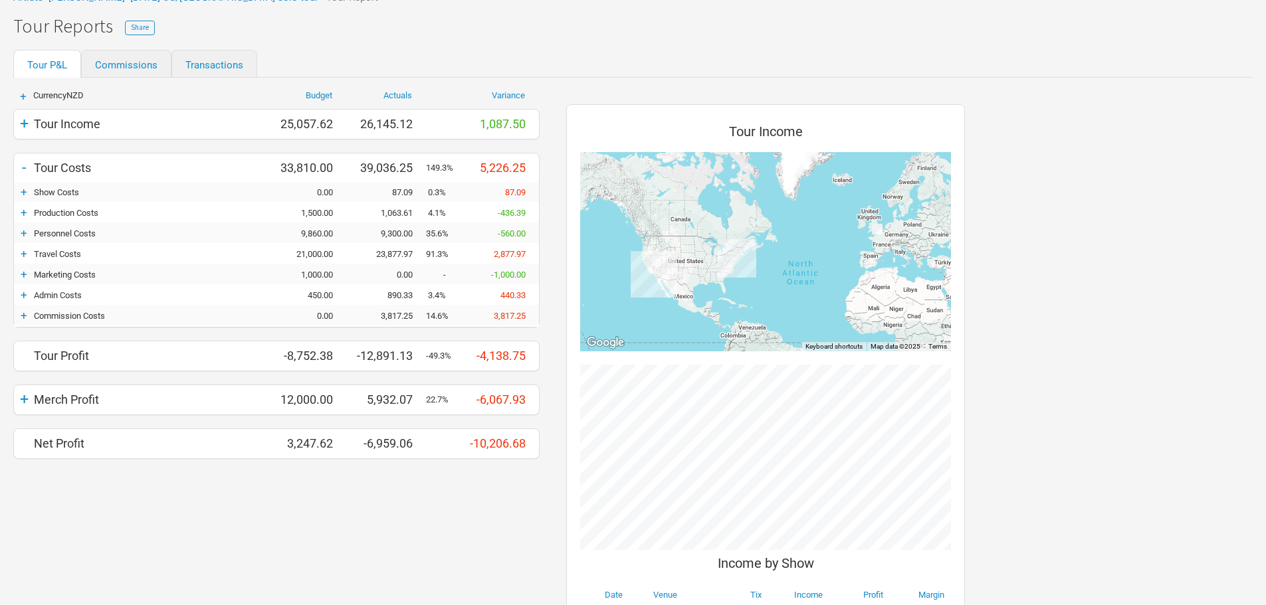
scroll to position [56, 0]
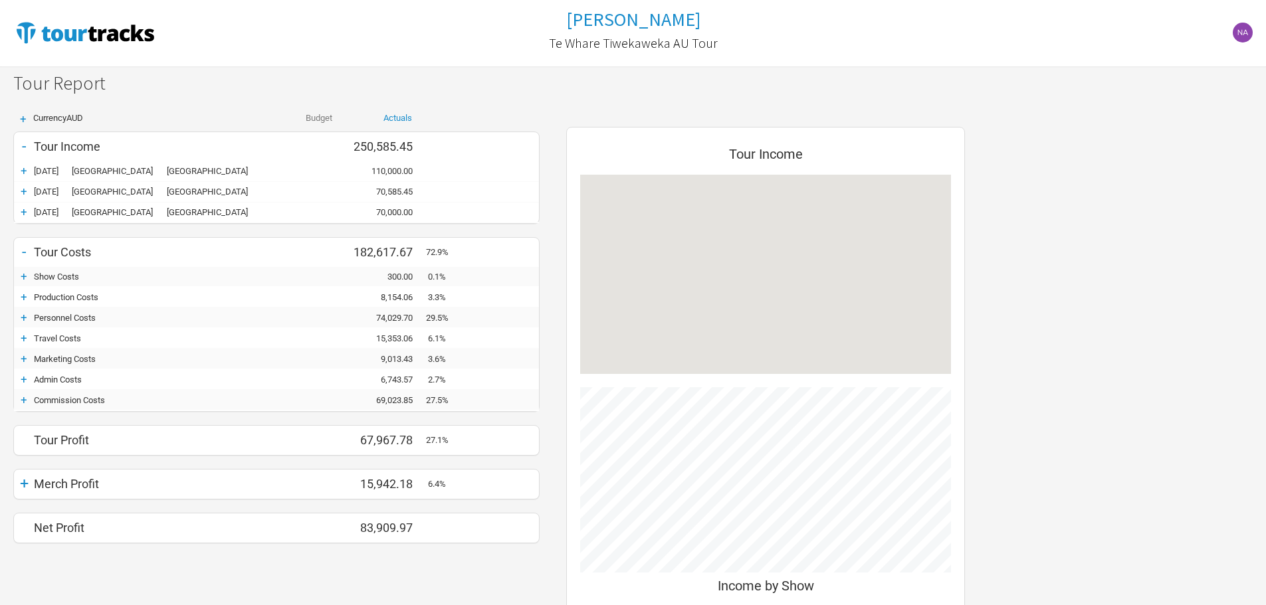
scroll to position [581, 425]
